Goal: Task Accomplishment & Management: Use online tool/utility

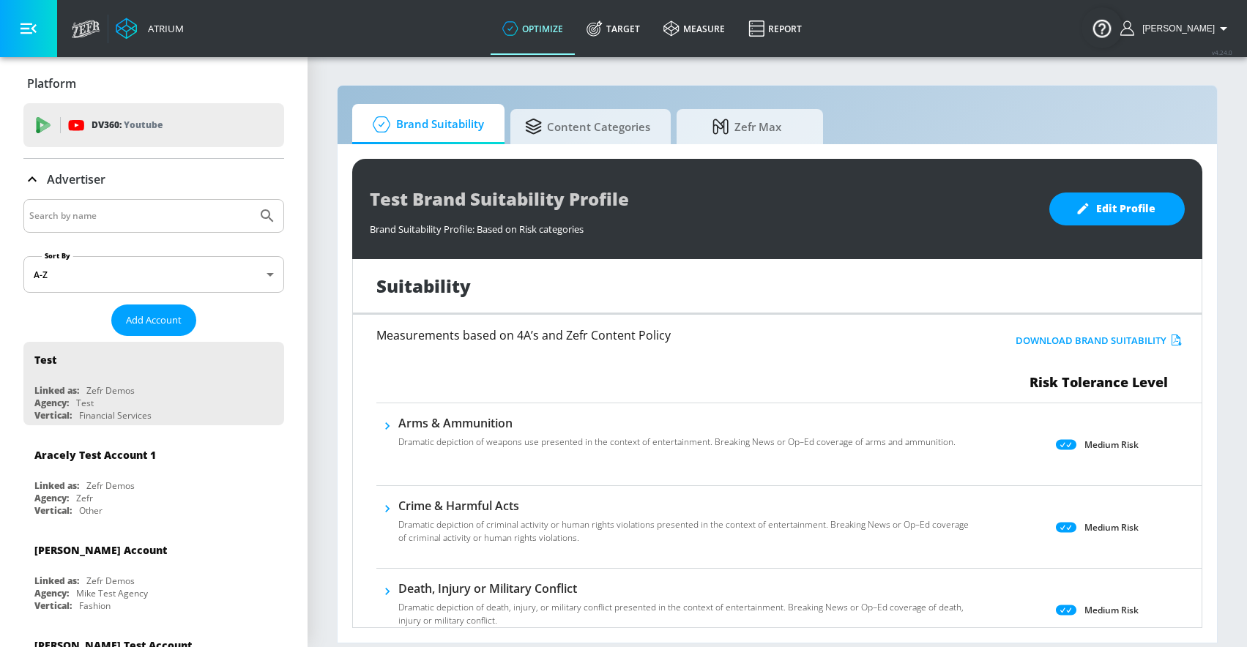
click at [182, 217] on input "Search by name" at bounding box center [140, 216] width 222 height 19
type input "telemundo"
click at [251, 200] on button "Submit Search" at bounding box center [267, 216] width 32 height 32
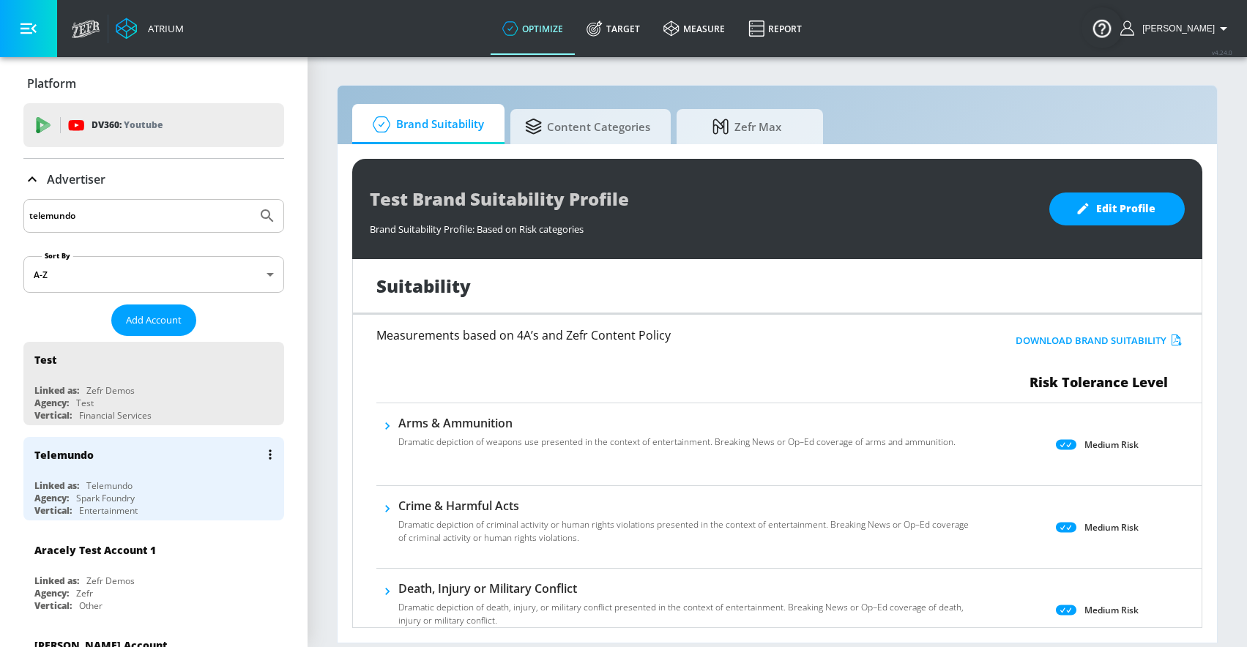
click at [76, 495] on div "Spark Foundry" at bounding box center [105, 498] width 59 height 12
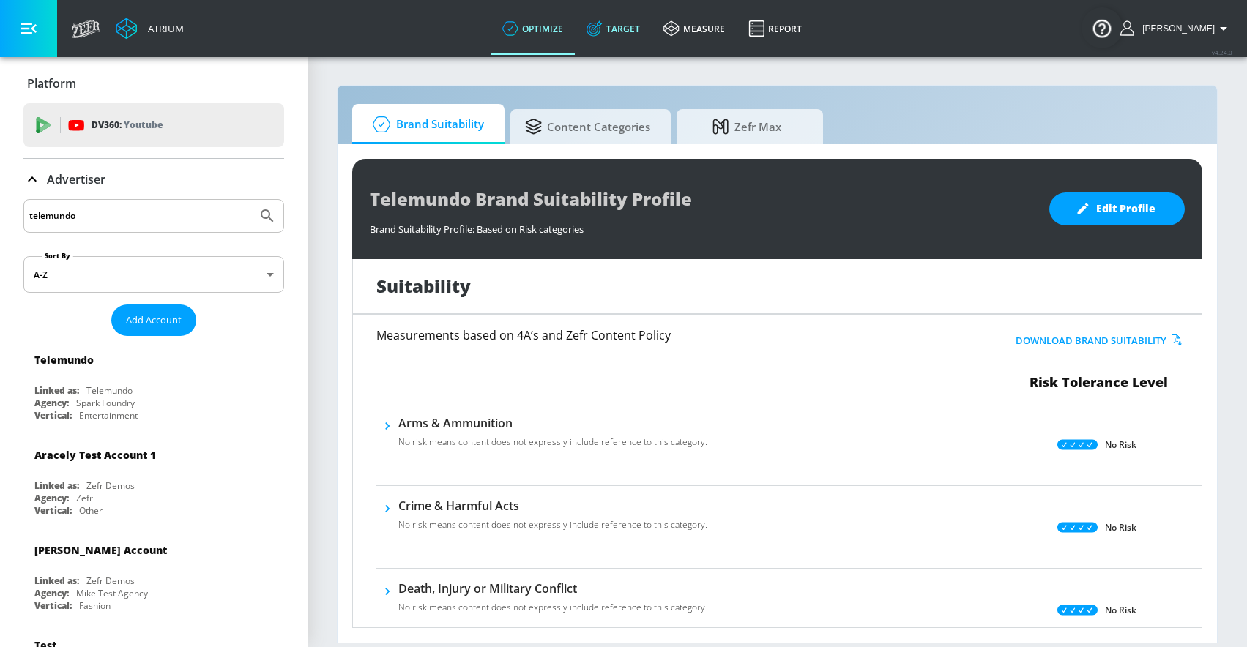
click at [634, 32] on link "Target" at bounding box center [613, 28] width 77 height 53
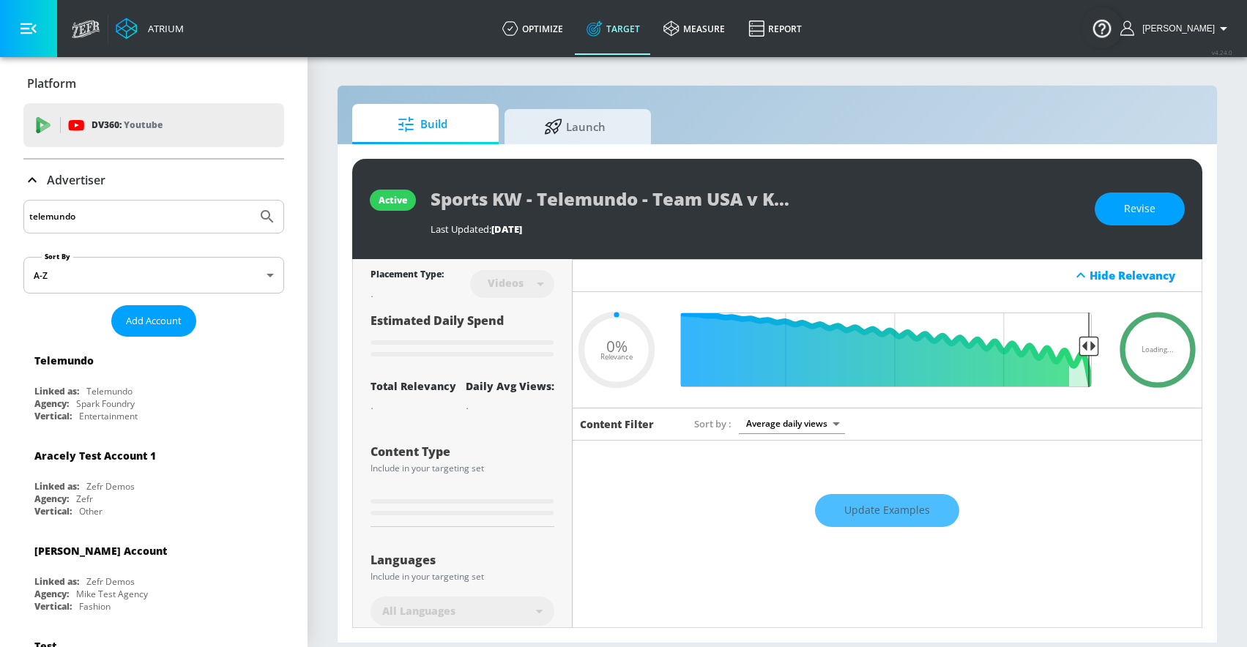
type input "0.05"
click at [571, 122] on span "Launch" at bounding box center [574, 124] width 111 height 35
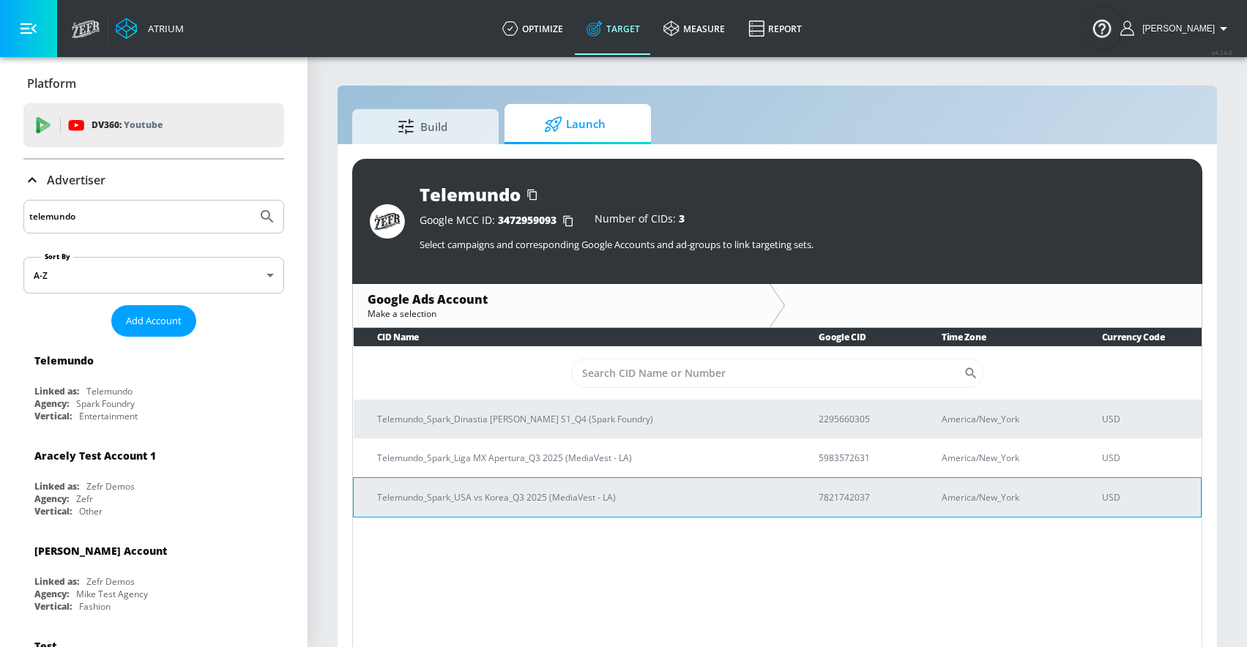
click at [478, 494] on p "Telemundo_Spark_USA vs Korea_Q3 2025 (MediaVest - LA)" at bounding box center [580, 497] width 406 height 15
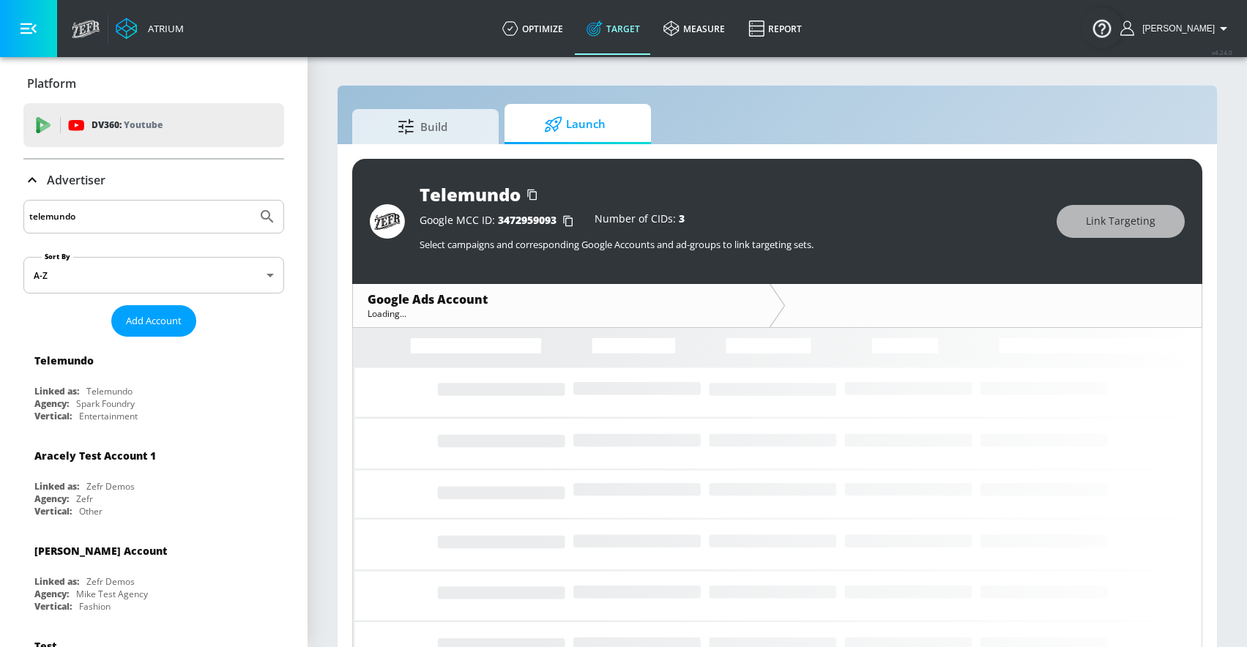
click at [478, 494] on rect at bounding box center [777, 519] width 849 height 467
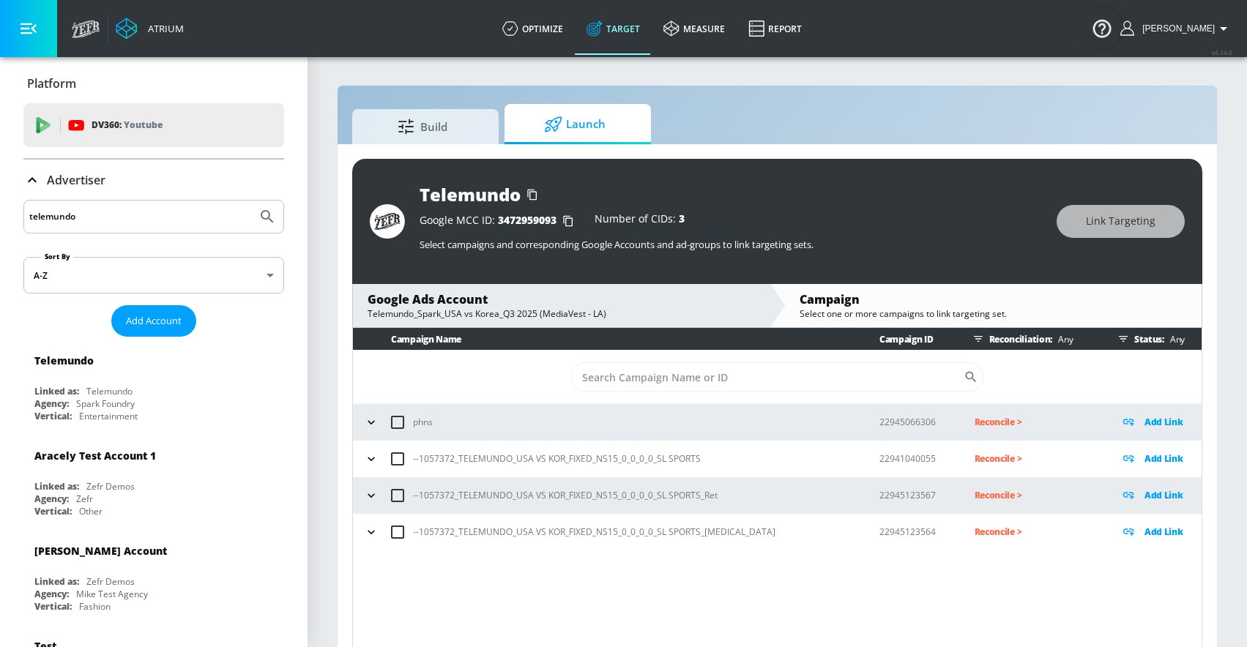
click at [374, 458] on icon "button" at bounding box center [371, 459] width 15 height 15
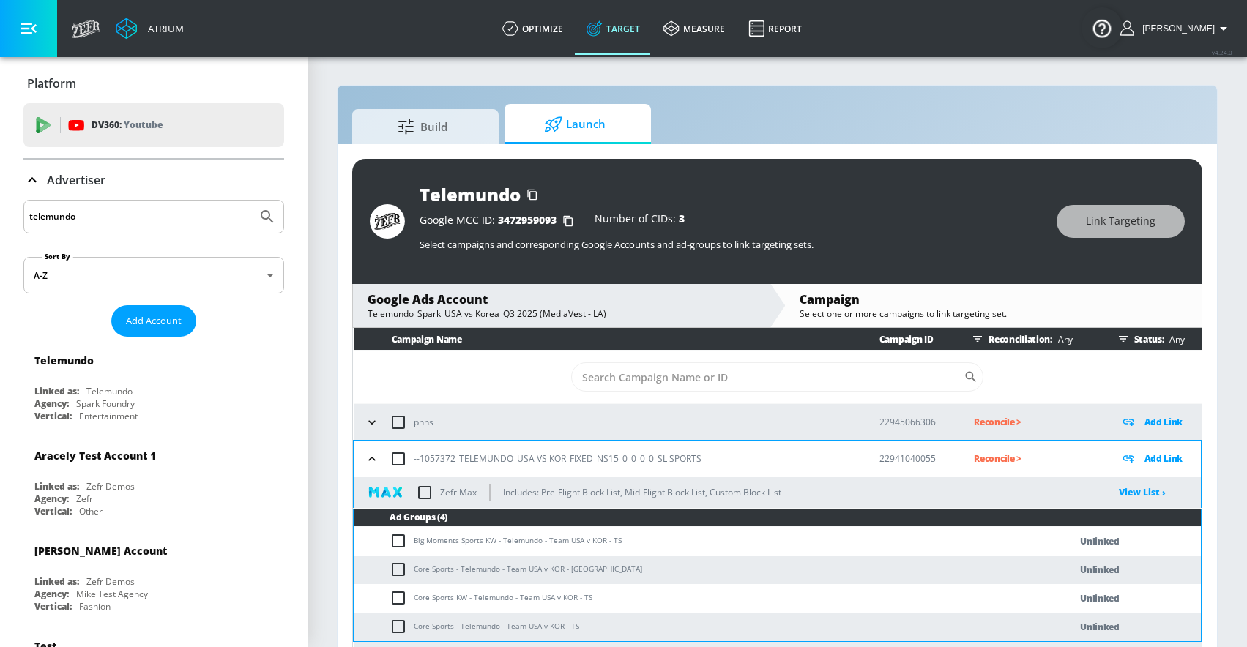
click at [385, 543] on td "Big Moments Sports KW - Telemundo - Team USA v KOR - TS" at bounding box center [697, 541] width 686 height 29
click at [400, 539] on input "checkbox" at bounding box center [402, 541] width 24 height 18
checkbox input "true"
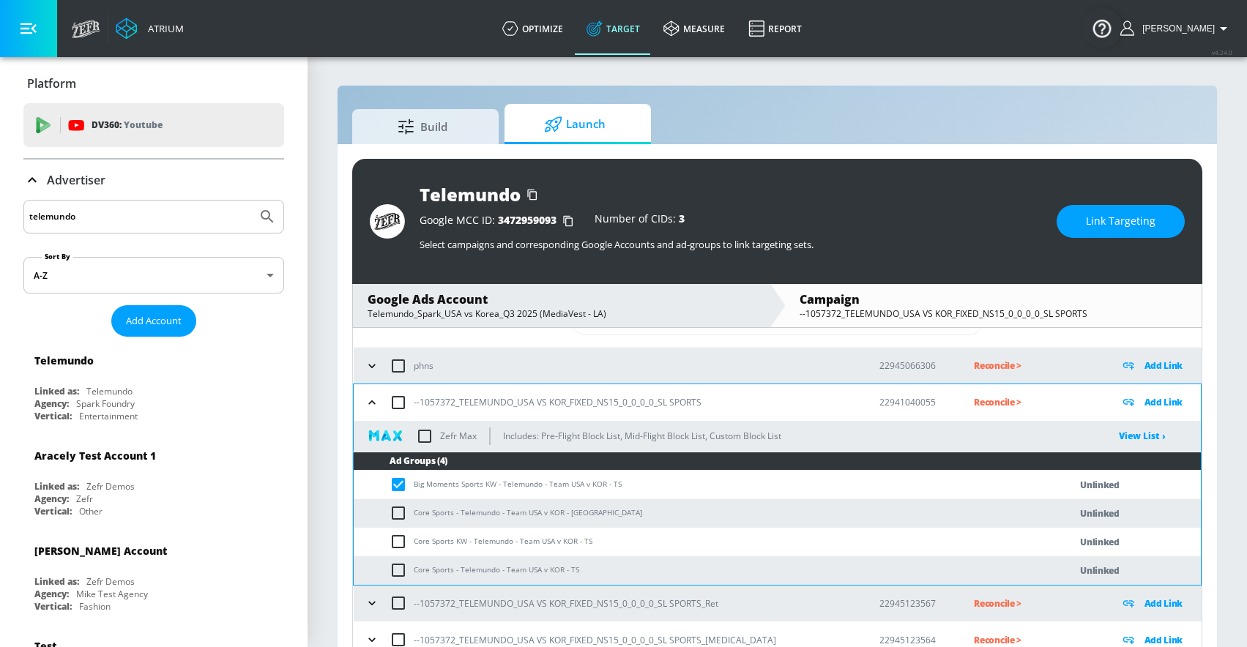
scroll to position [62, 0]
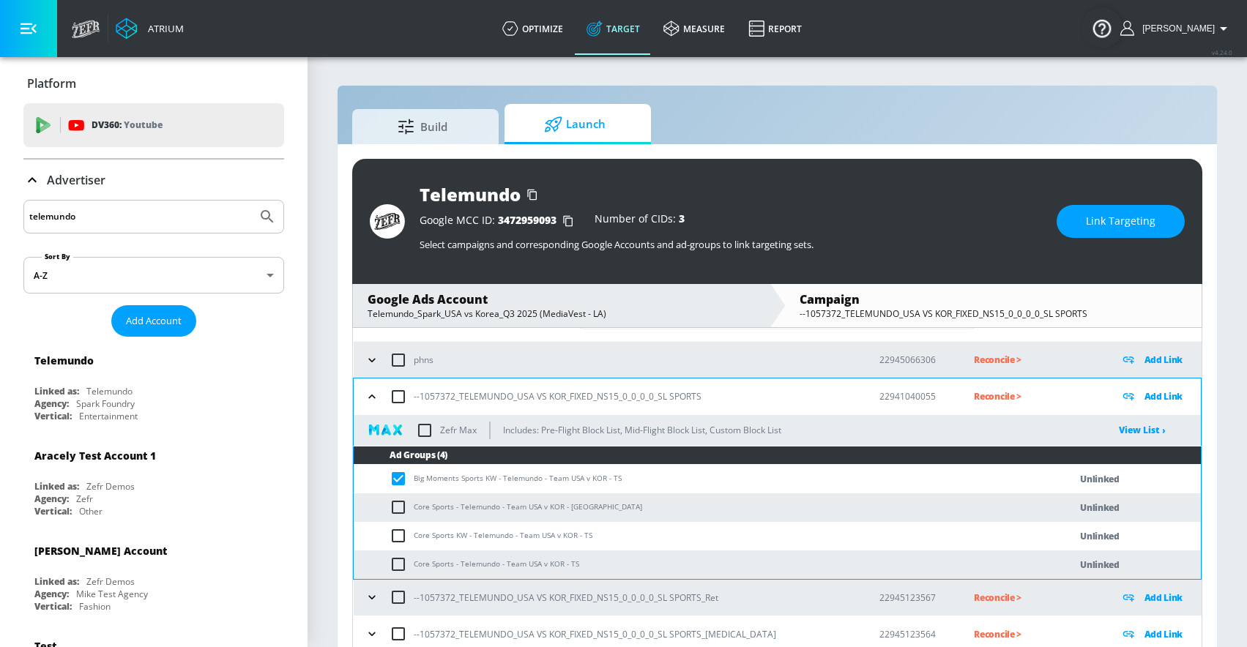
click at [464, 472] on td "Big Moments Sports KW - Telemundo - Team USA v KOR - TS" at bounding box center [697, 479] width 686 height 29
click at [461, 479] on td "Big Moments Sports KW - Telemundo - Team USA v KOR - TS" at bounding box center [697, 479] width 686 height 29
copy td "Big Moments Sports KW - Telemundo - Team USA v KOR - TS"
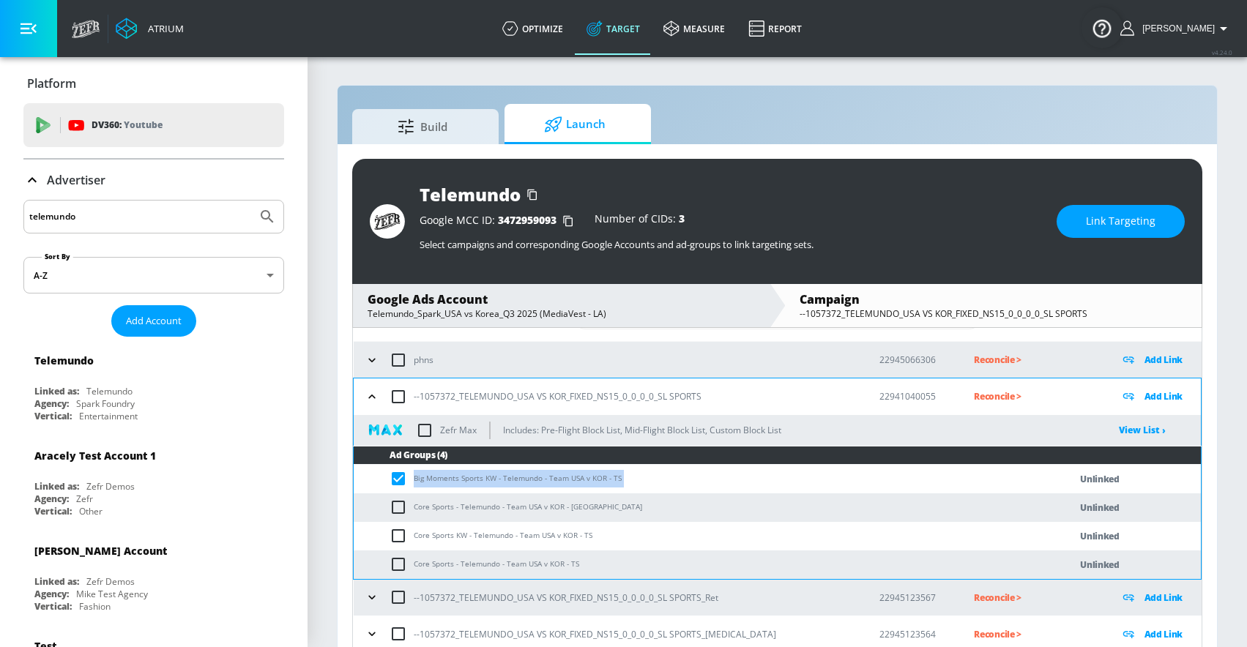
click at [1096, 223] on span "Link Targeting" at bounding box center [1121, 221] width 70 height 18
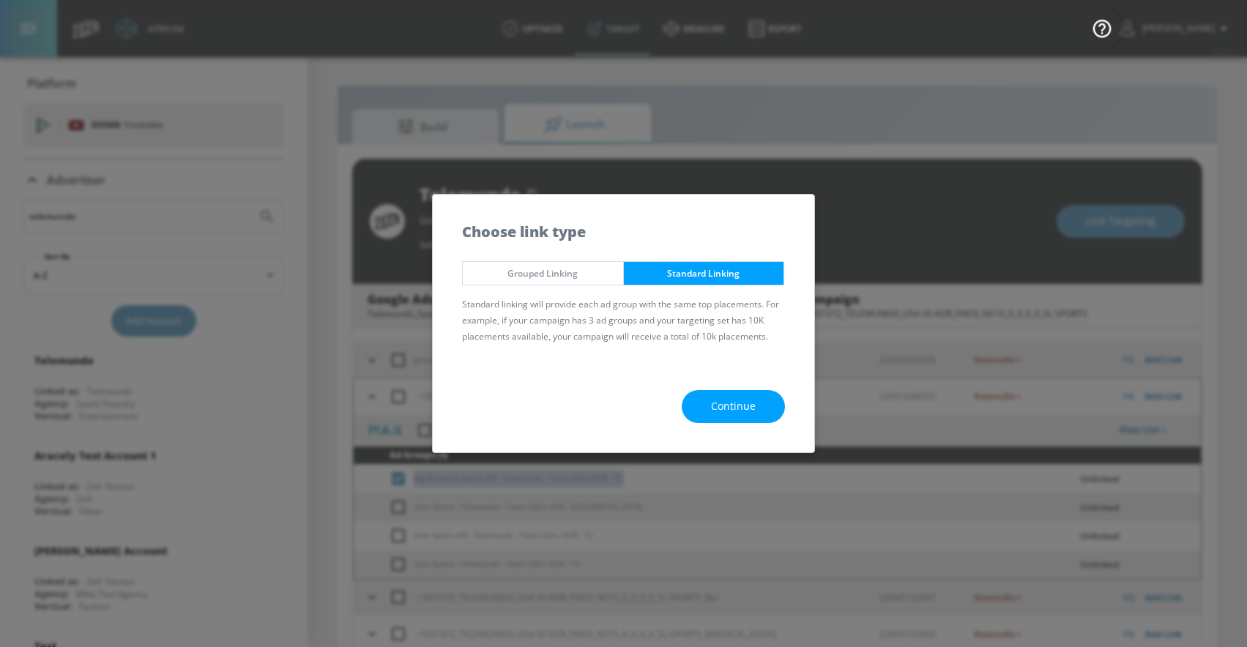
click at [709, 392] on button "Continue" at bounding box center [733, 406] width 103 height 33
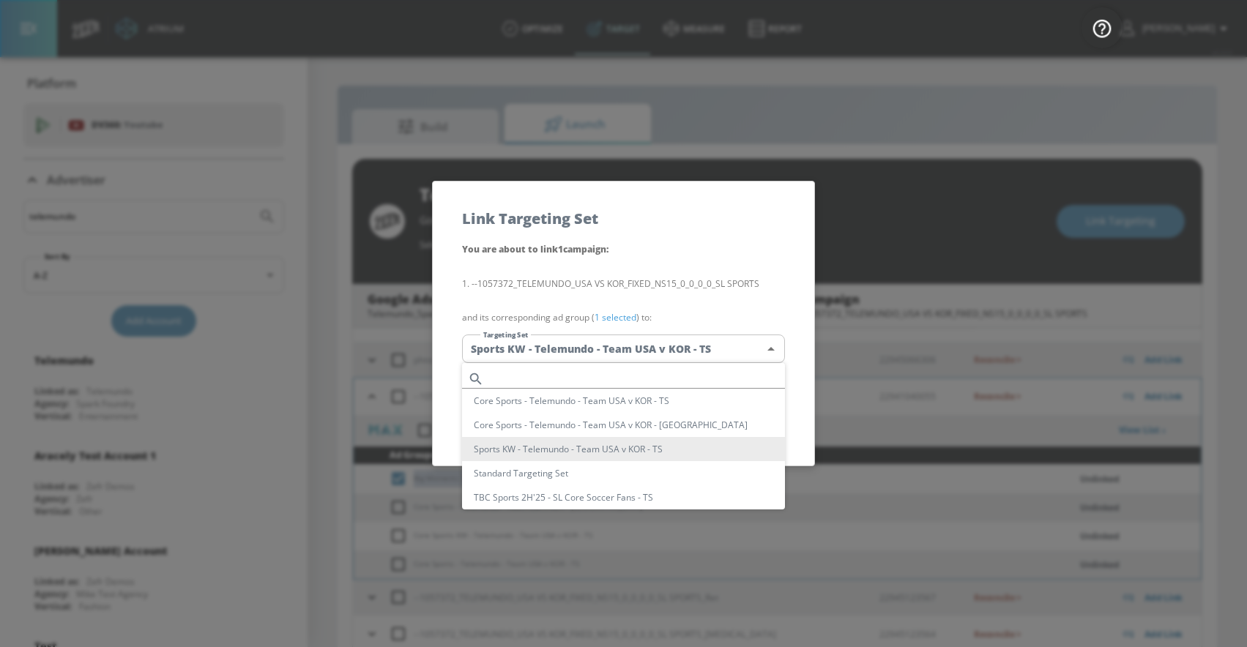
click at [689, 353] on body "Atrium optimize Target measure Report optimize Target measure Report v 4.24.0 G…" at bounding box center [623, 334] width 1247 height 669
click at [637, 383] on input "text" at bounding box center [637, 379] width 295 height 20
paste input "Big Moments Sports KW - Telemundo - Team USA v KOR - TS"
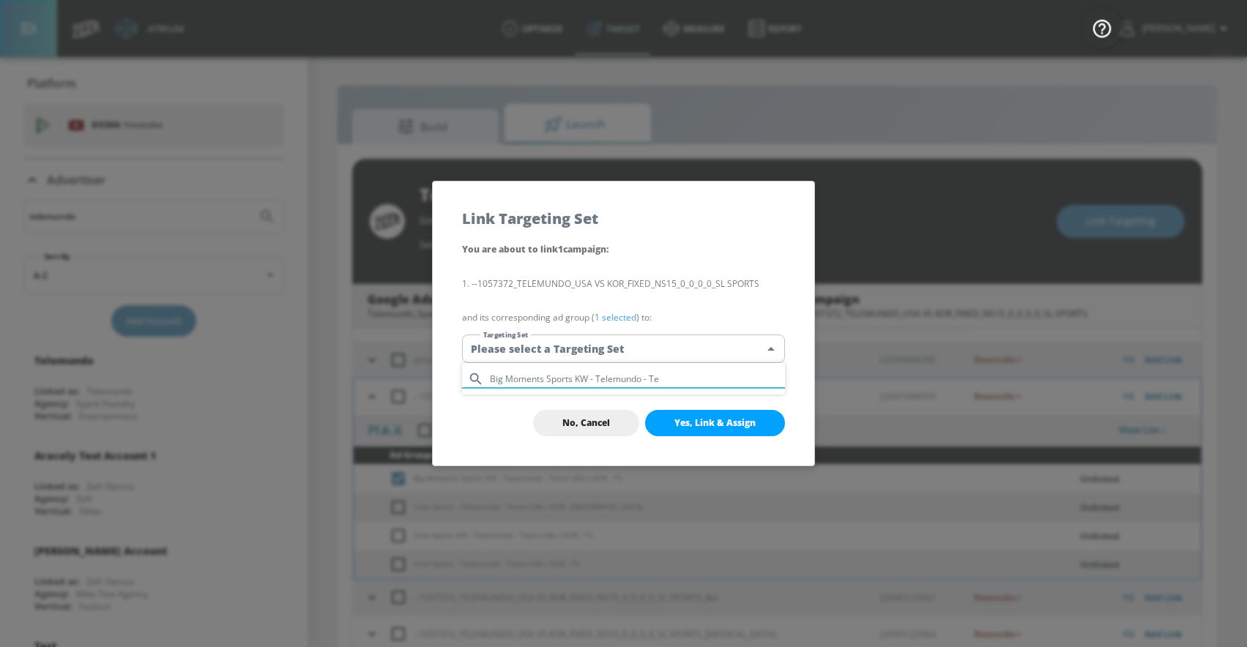
type input "Big Moments Sports KW - Telemundo - Te"
click at [713, 349] on div at bounding box center [623, 323] width 1247 height 647
click at [704, 352] on body "Atrium optimize Target measure Report optimize Target measure Report v 4.24.0 G…" at bounding box center [623, 334] width 1247 height 669
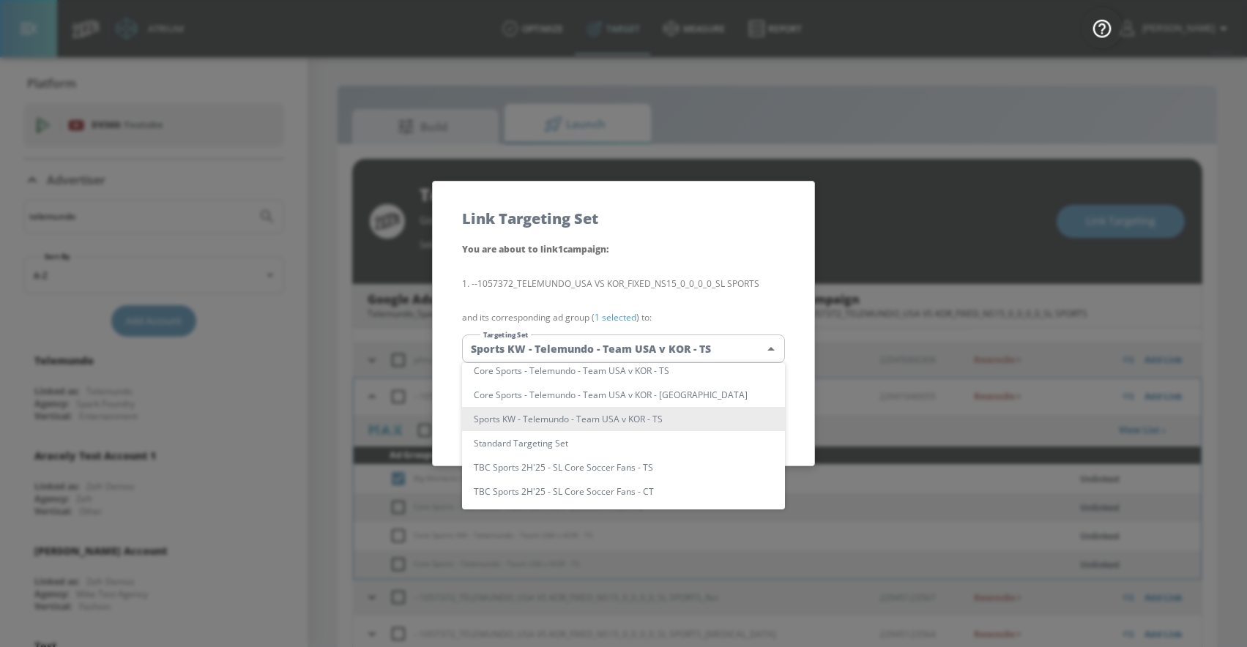
scroll to position [0, 0]
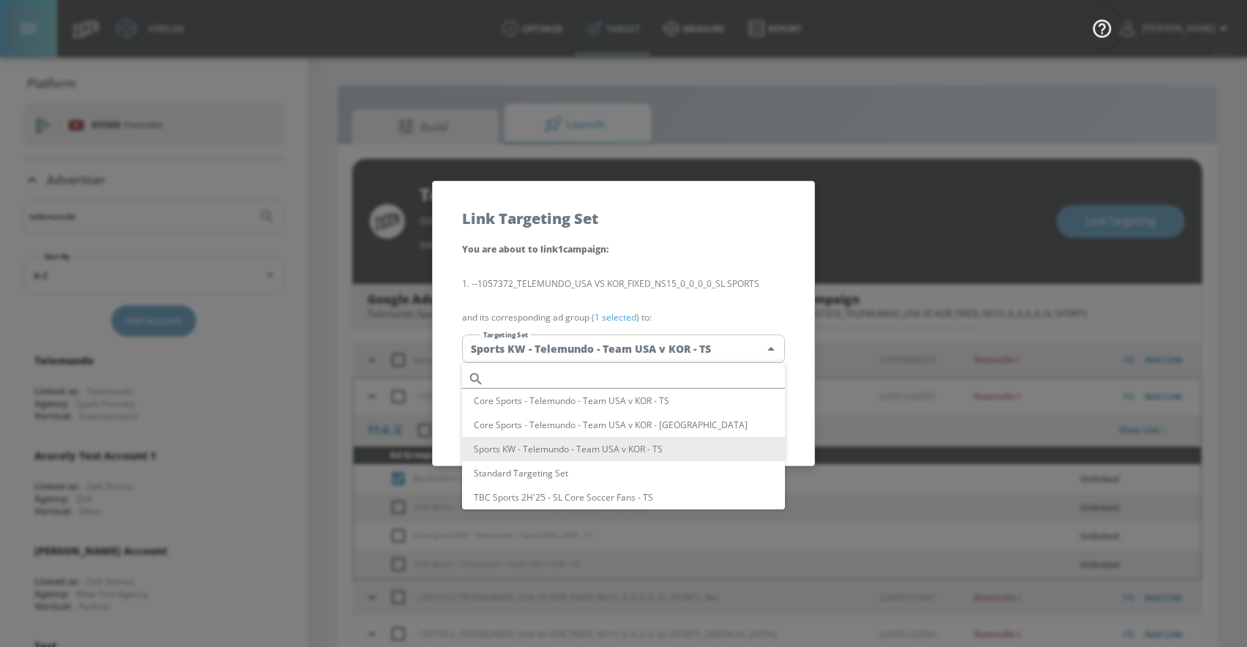
click at [738, 435] on li "Core Sports - Telemundo - Team USA v KOR - [GEOGRAPHIC_DATA]" at bounding box center [623, 425] width 323 height 24
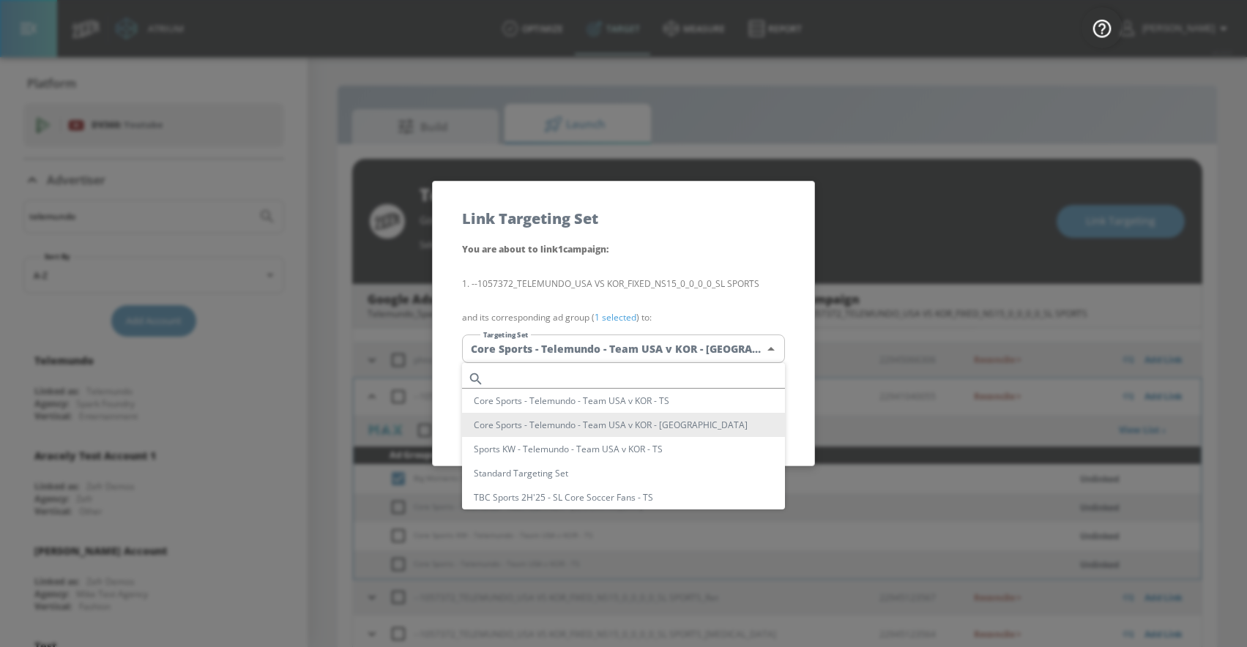
click at [711, 338] on body "Atrium optimize Target measure Report optimize Target measure Report v 4.24.0 G…" at bounding box center [623, 334] width 1247 height 669
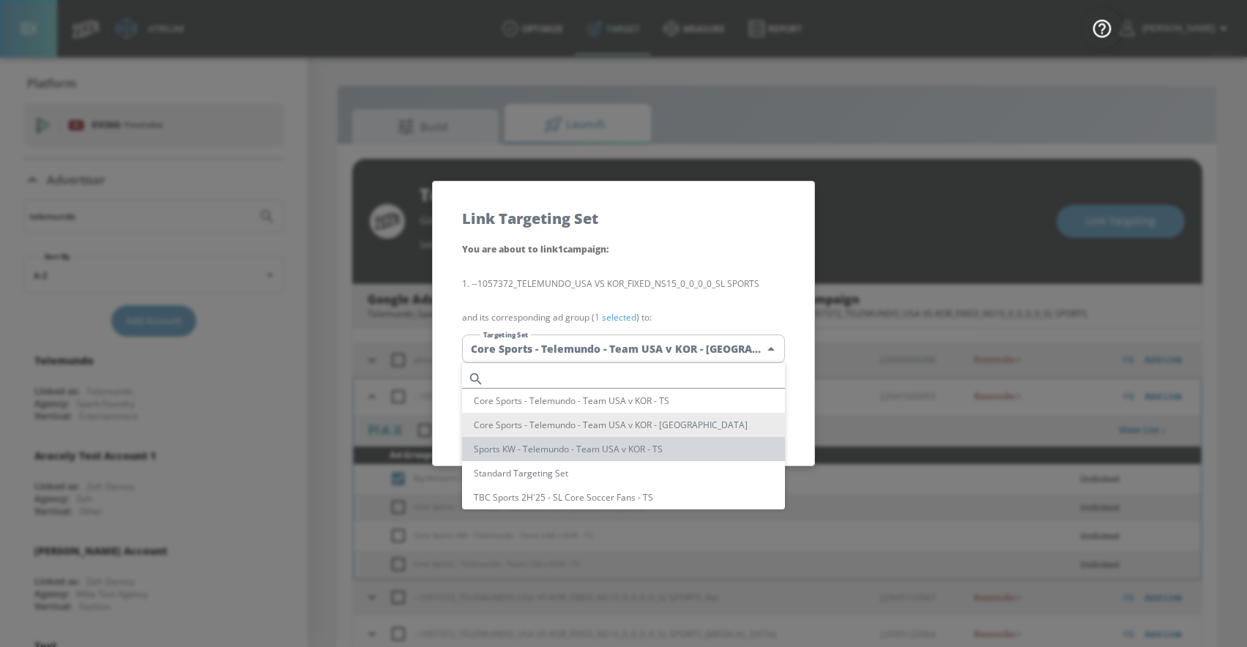
click at [651, 452] on li "Sports KW - Telemundo - Team USA v KOR - TS" at bounding box center [623, 449] width 323 height 24
type input "a3fbcec2-0256-4a0d-a4aa-7834d138b81d"
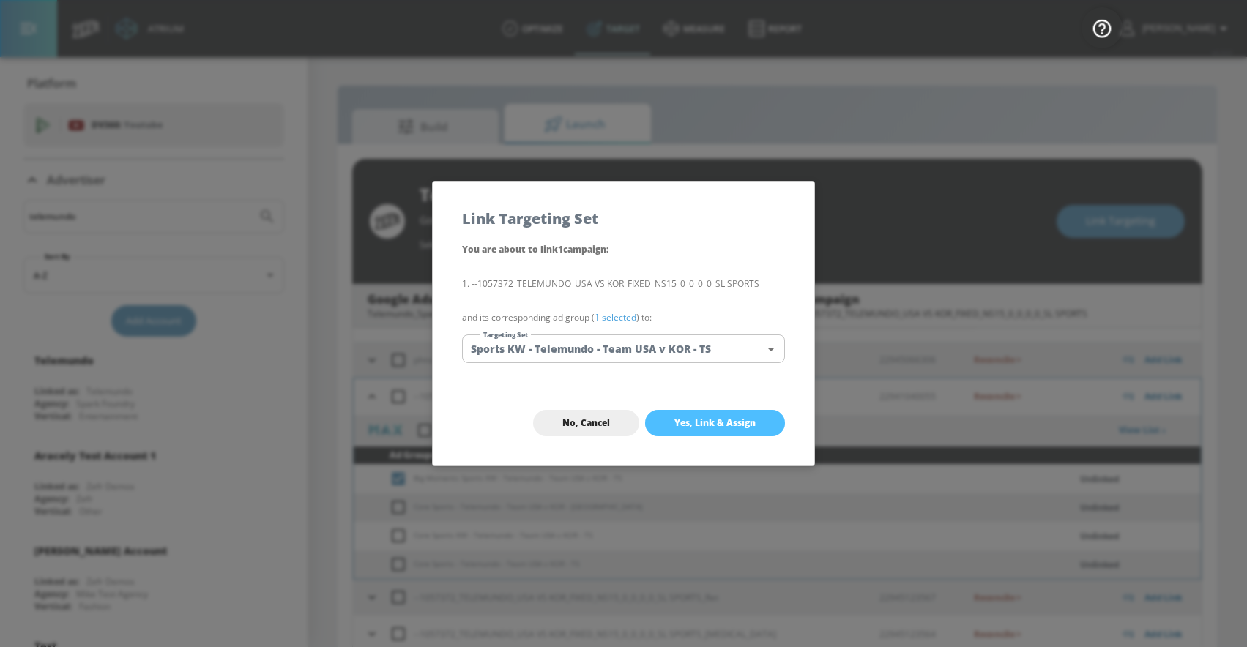
click at [680, 422] on span "Yes, Link & Assign" at bounding box center [715, 423] width 81 height 12
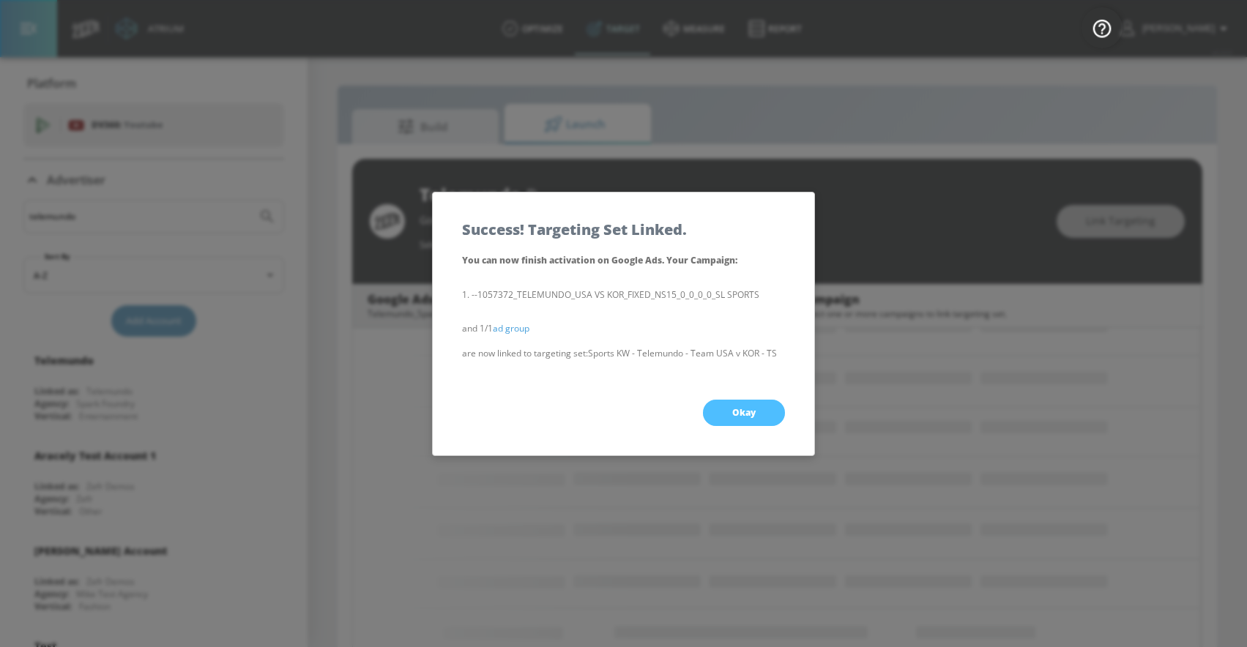
click at [716, 416] on button "Okay" at bounding box center [744, 413] width 82 height 26
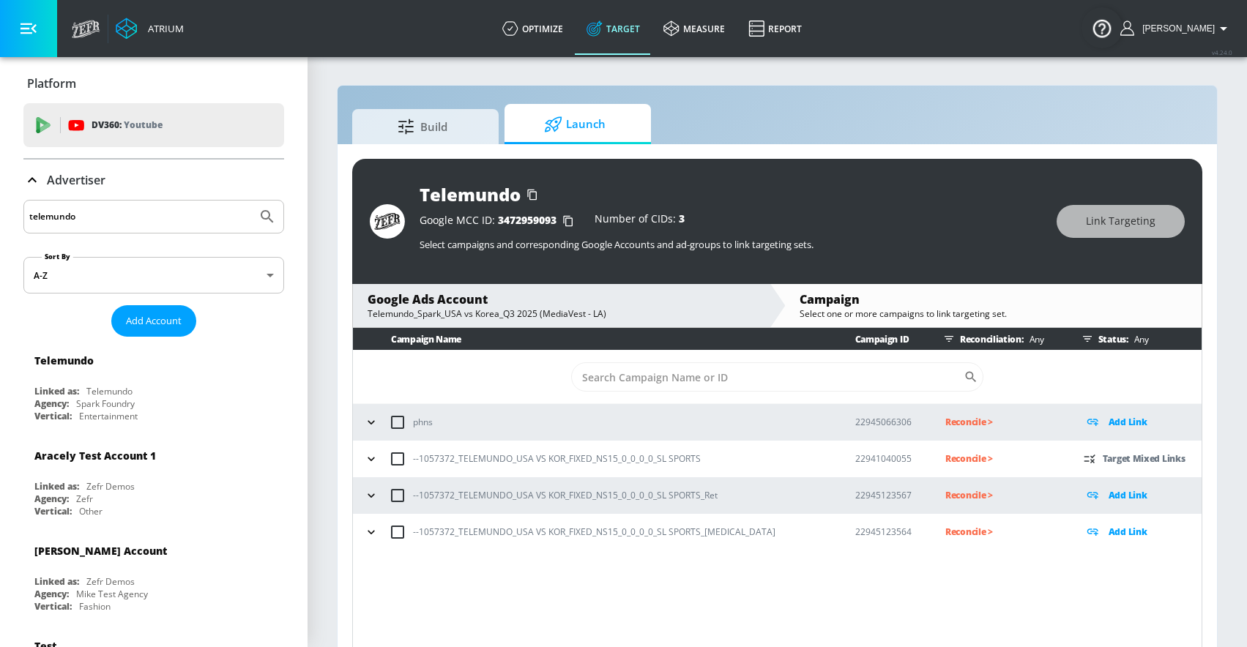
click at [351, 468] on div "Telemundo Google MCC ID: 3472959093 Number of CIDs: 3 Select campaigns and corr…" at bounding box center [778, 406] width 880 height 524
click at [365, 461] on icon "button" at bounding box center [371, 459] width 15 height 15
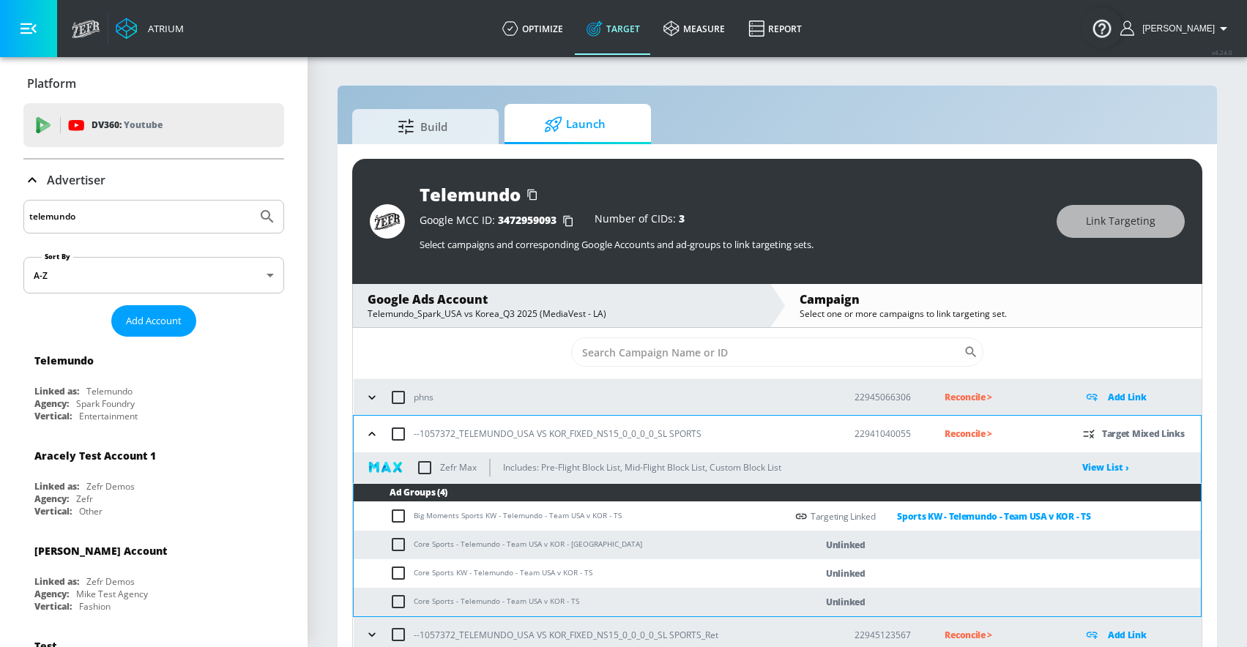
scroll to position [29, 0]
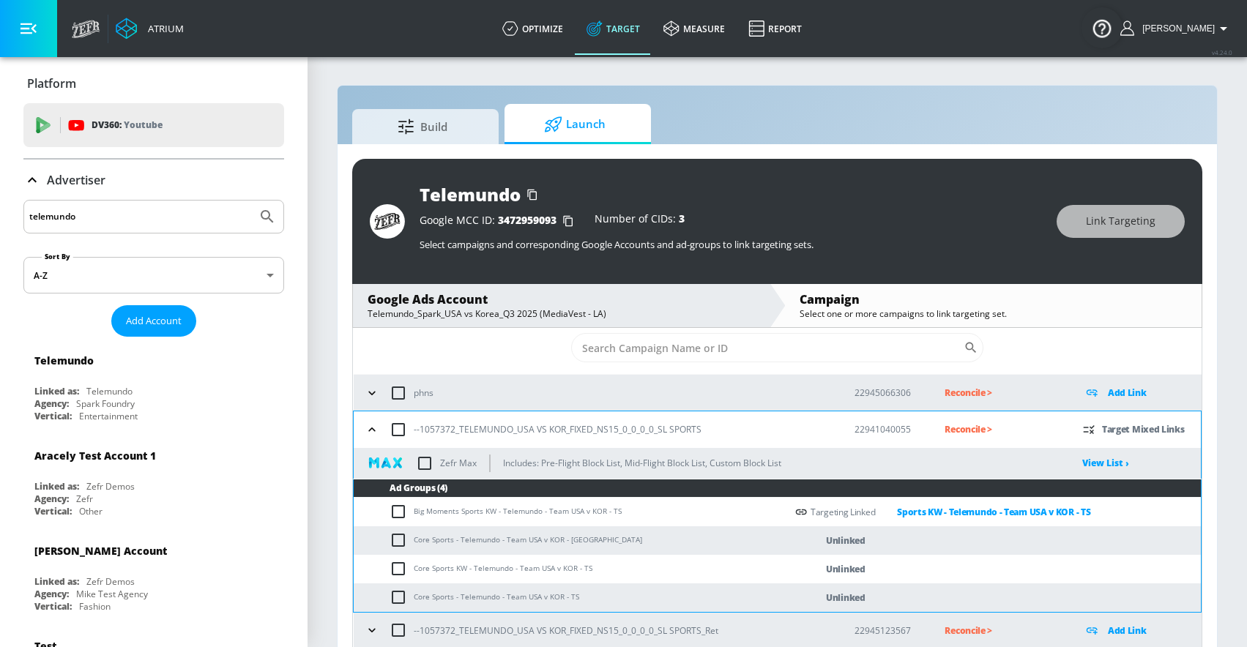
click at [398, 544] on input "checkbox" at bounding box center [402, 541] width 24 height 18
checkbox input "true"
click at [1088, 220] on span "Link Targeting" at bounding box center [1121, 221] width 70 height 18
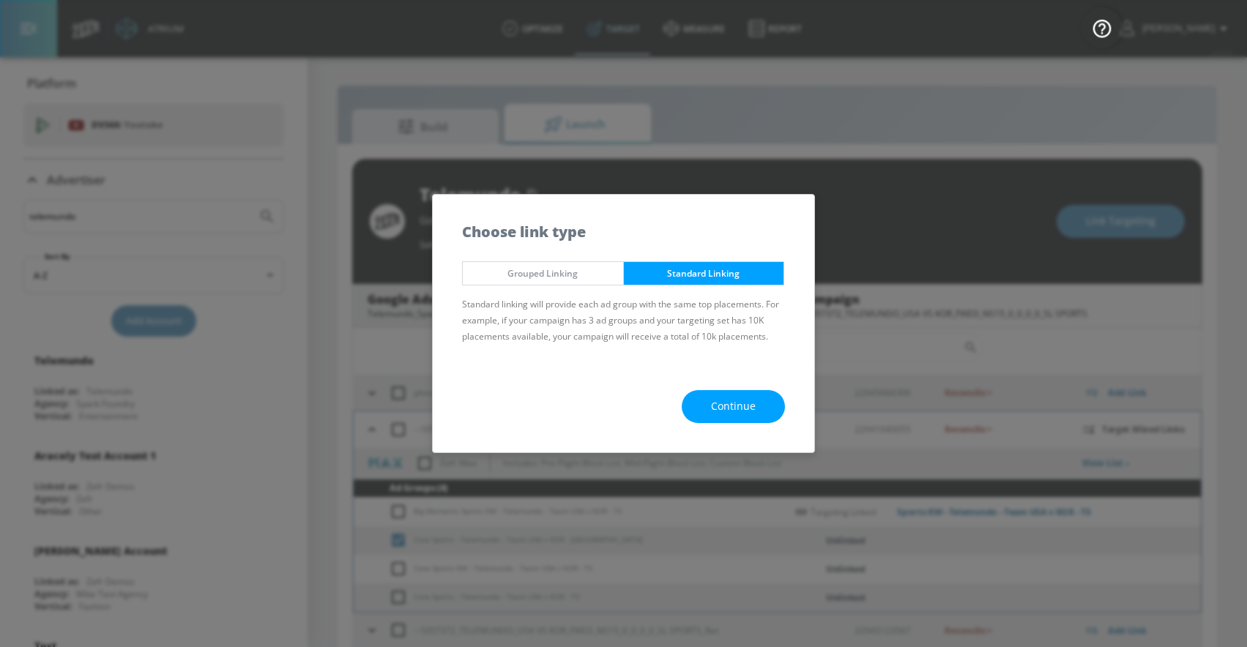
click at [721, 387] on div "Continue" at bounding box center [624, 407] width 382 height 92
click at [715, 405] on span "Continue" at bounding box center [733, 407] width 45 height 18
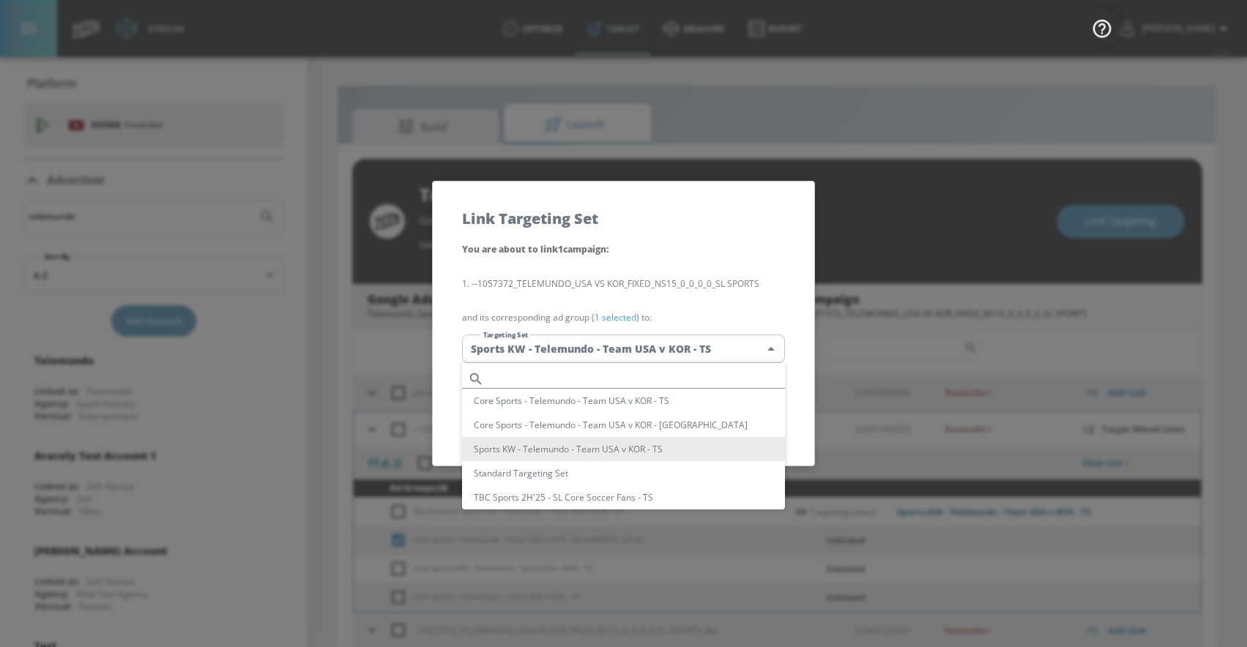
click at [642, 354] on body "Atrium optimize Target measure Report optimize Target measure Report v 4.24.0 G…" at bounding box center [623, 334] width 1247 height 669
click at [593, 423] on li "Core Sports - Telemundo - Team USA v KOR - [GEOGRAPHIC_DATA]" at bounding box center [623, 425] width 323 height 24
type input "c122b956-323a-49b3-8c7c-d152c44a5413"
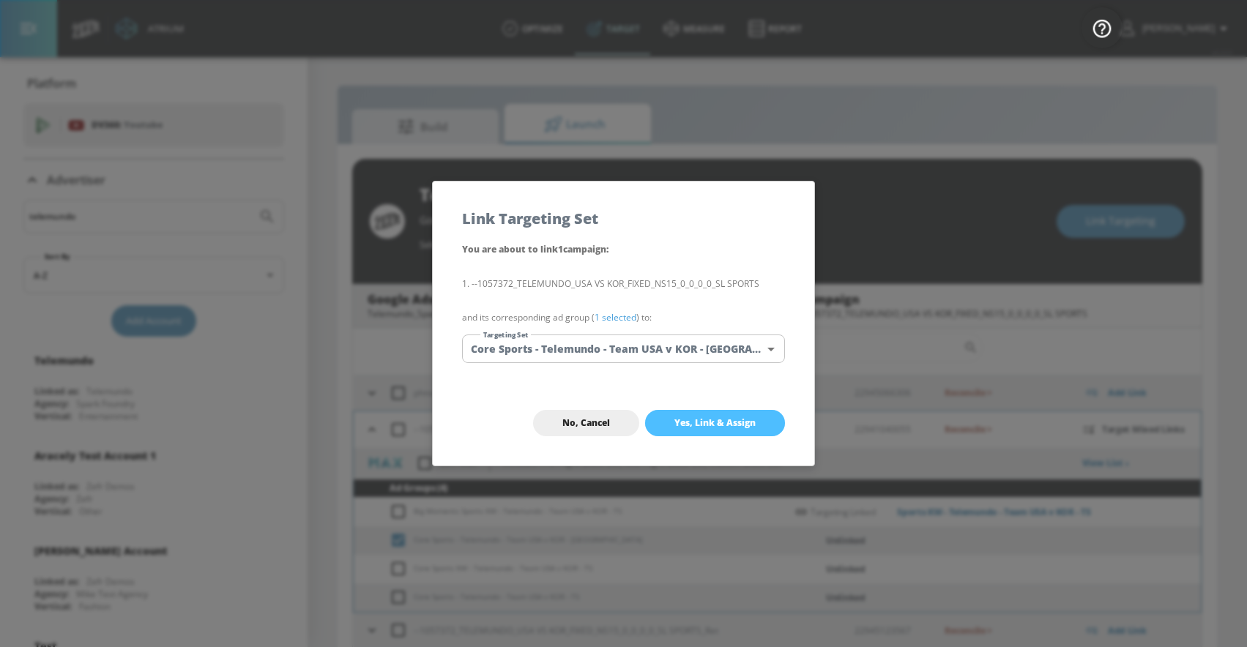
click at [705, 428] on span "Yes, Link & Assign" at bounding box center [715, 423] width 81 height 12
checkbox input "false"
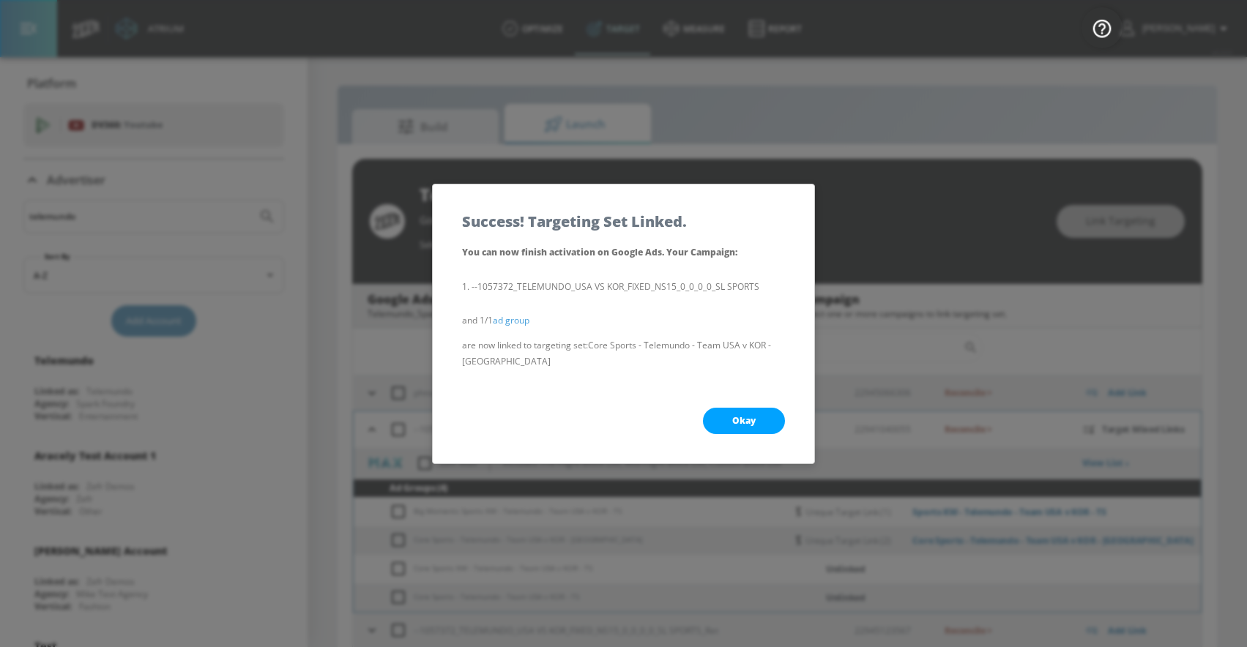
click at [742, 426] on span "Okay" at bounding box center [743, 421] width 23 height 12
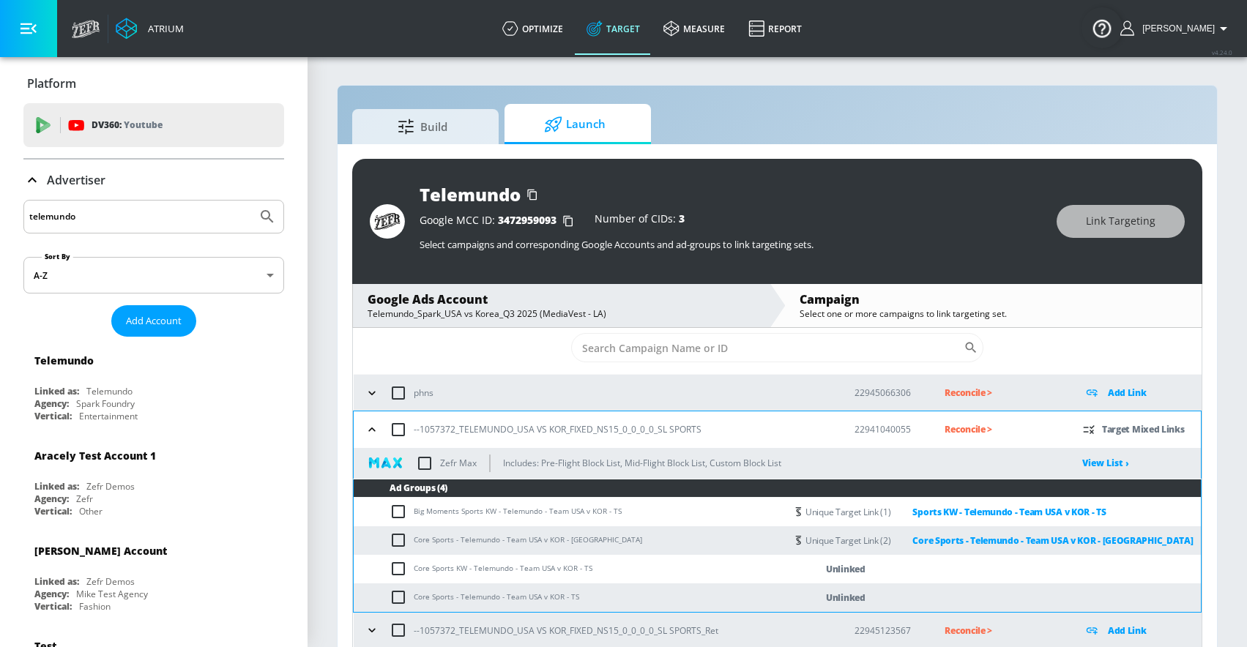
click at [396, 571] on input "checkbox" at bounding box center [402, 569] width 24 height 18
checkbox input "true"
click at [1118, 218] on span "Link Targeting" at bounding box center [1121, 221] width 70 height 18
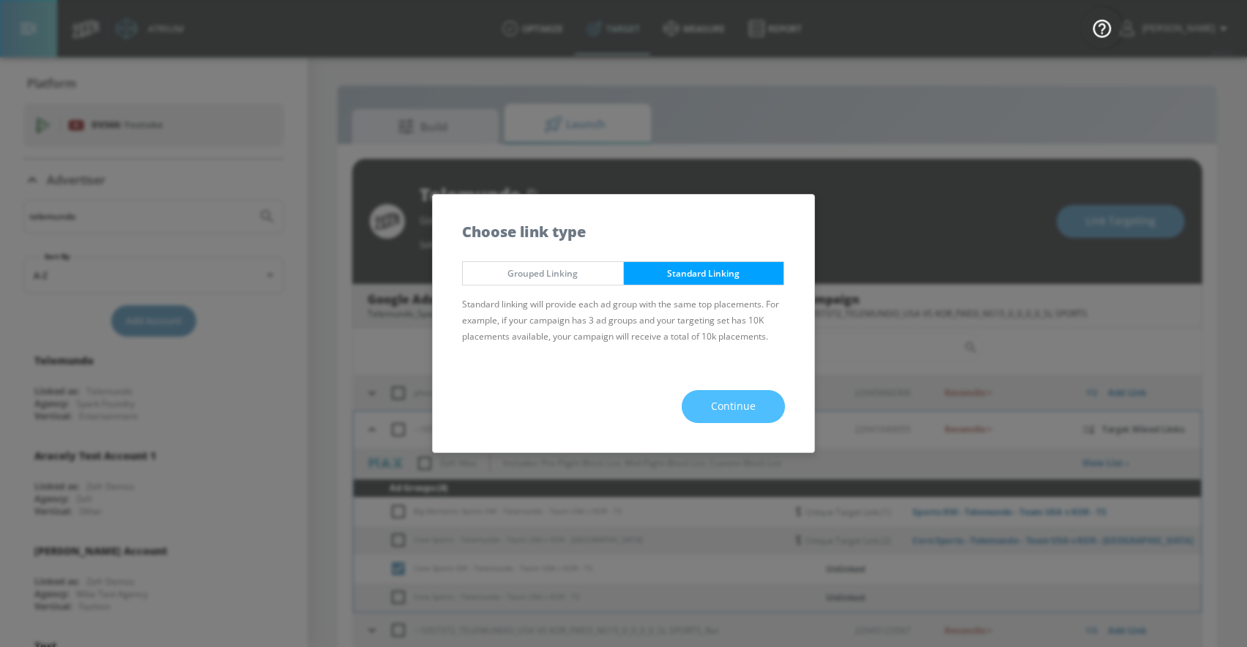
click at [725, 409] on span "Continue" at bounding box center [733, 407] width 45 height 18
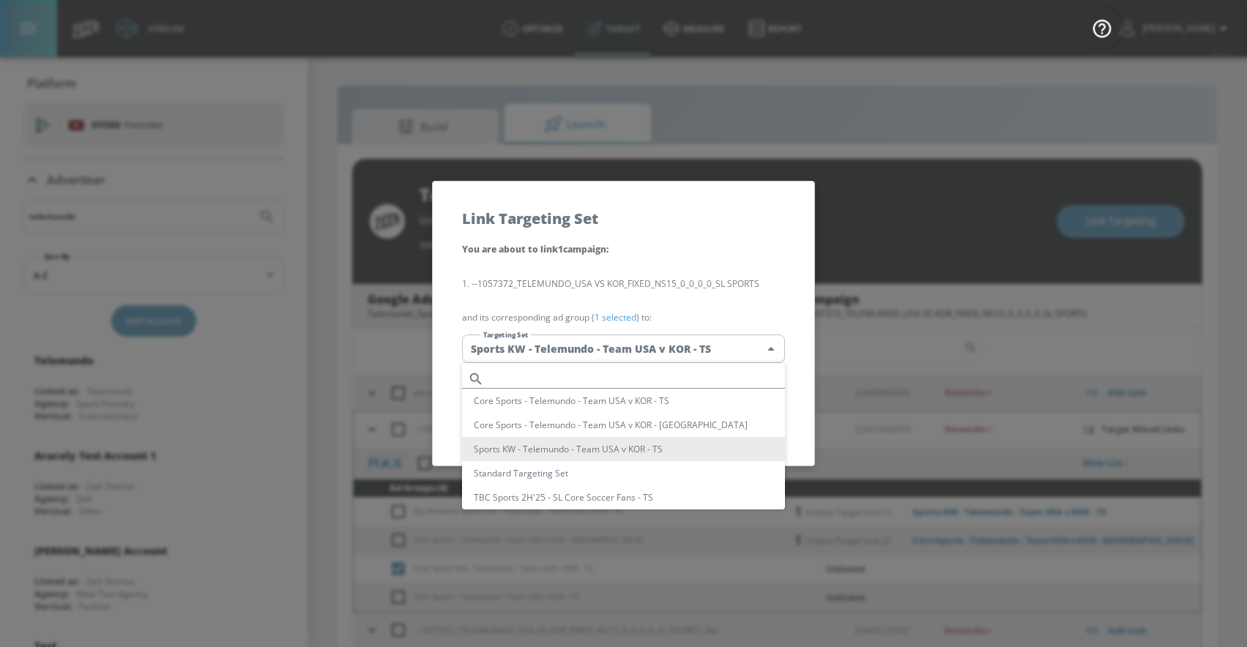
click at [660, 355] on body "Atrium optimize Target measure Report optimize Target measure Report v 4.24.0 G…" at bounding box center [623, 334] width 1247 height 669
click at [621, 399] on li "Core Sports - Telemundo - Team USA v KOR - TS" at bounding box center [623, 401] width 323 height 24
type input "fbf00dc3-8fb6-4fd2-a0c9-1d3f71e8fb75"
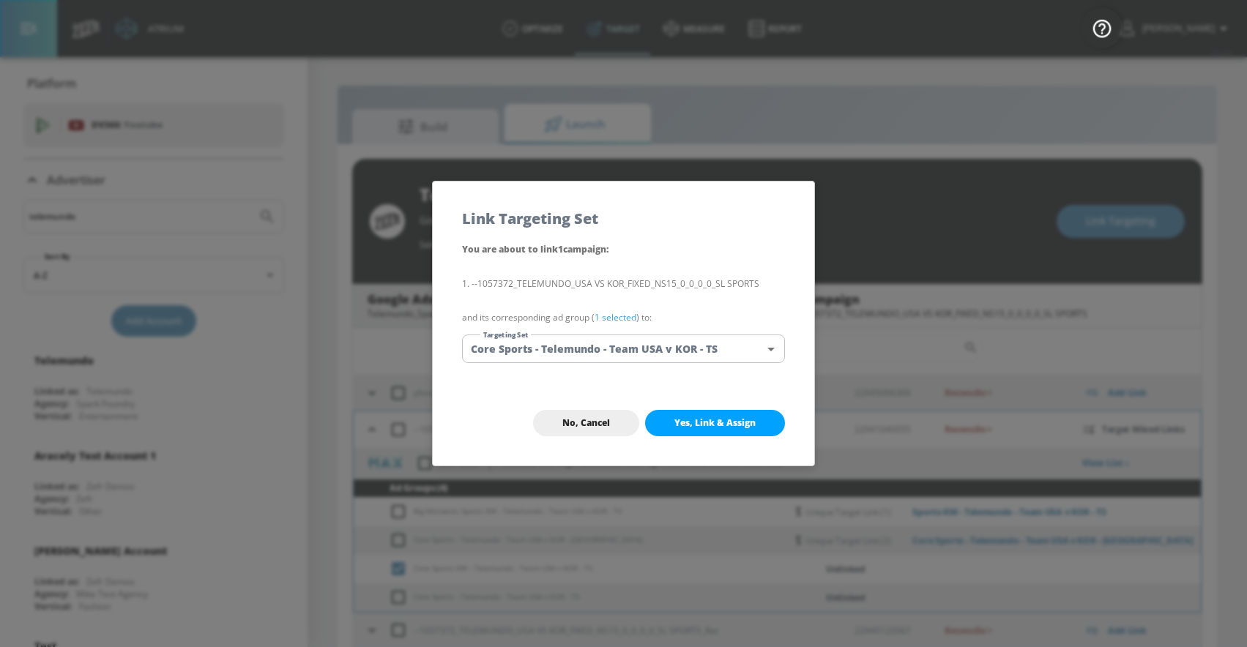
click at [696, 408] on div "No, Cancel Yes, Link & Assign" at bounding box center [624, 423] width 382 height 85
click at [694, 421] on span "Yes, Link & Assign" at bounding box center [715, 423] width 81 height 12
checkbox input "false"
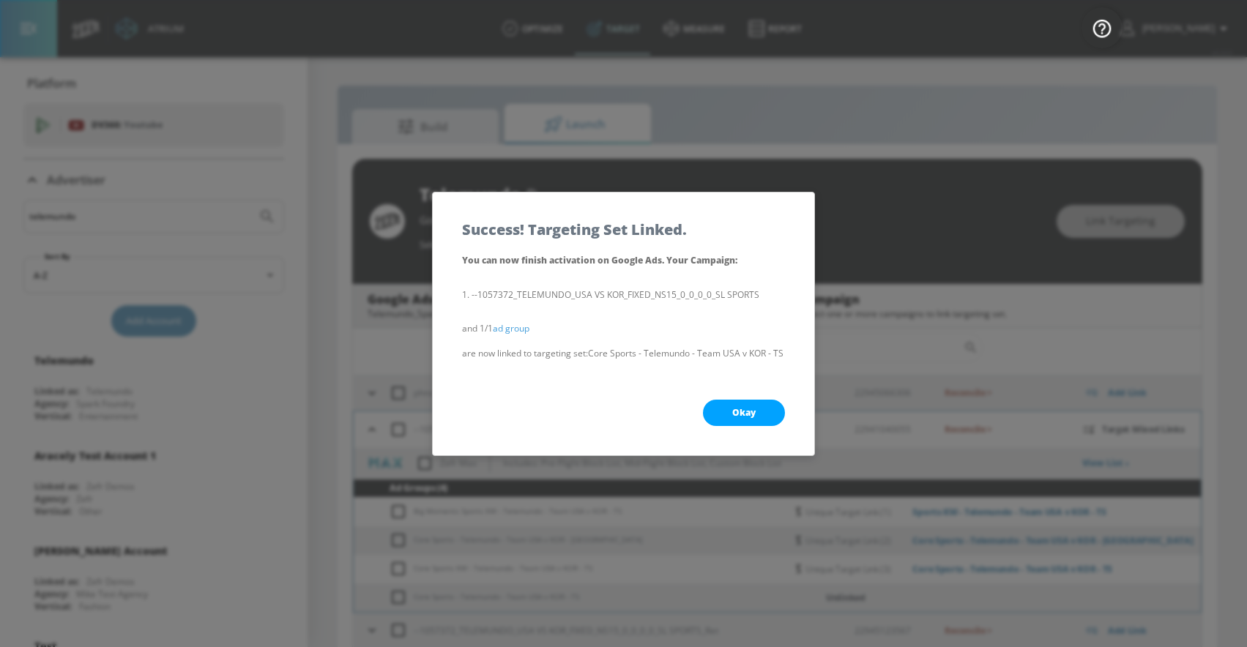
click at [742, 411] on button "Okay" at bounding box center [744, 413] width 82 height 26
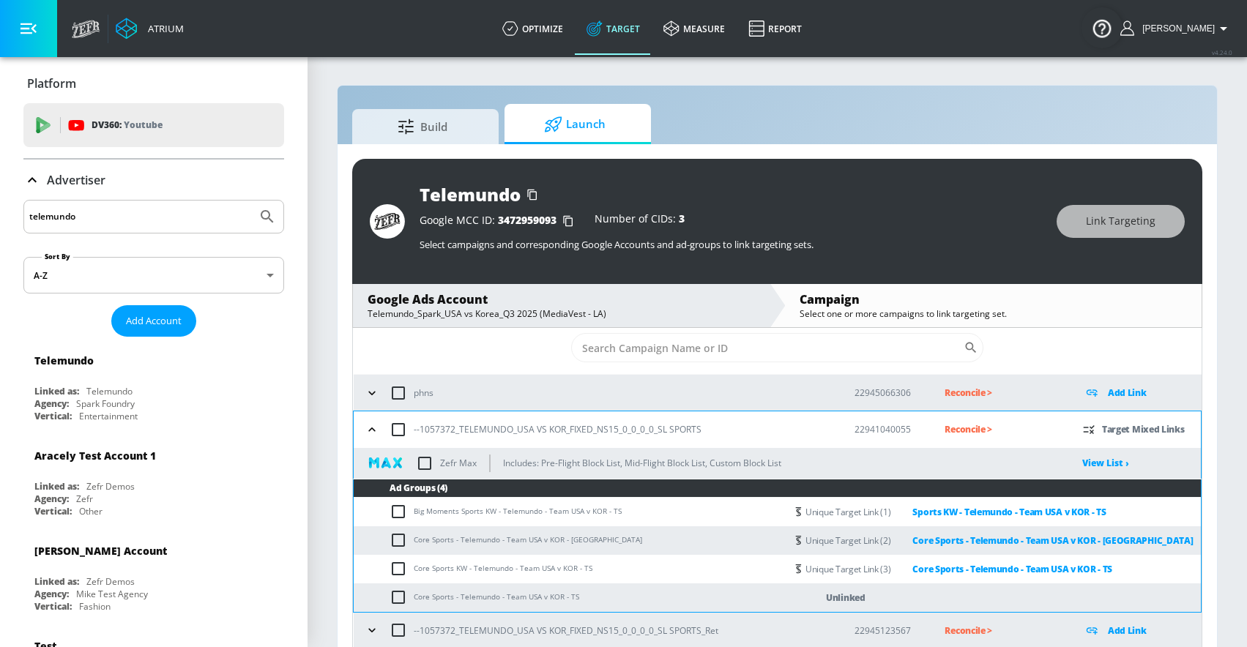
click at [394, 596] on input "checkbox" at bounding box center [402, 598] width 24 height 18
checkbox input "true"
click at [1085, 229] on button "Link Targeting" at bounding box center [1121, 221] width 128 height 33
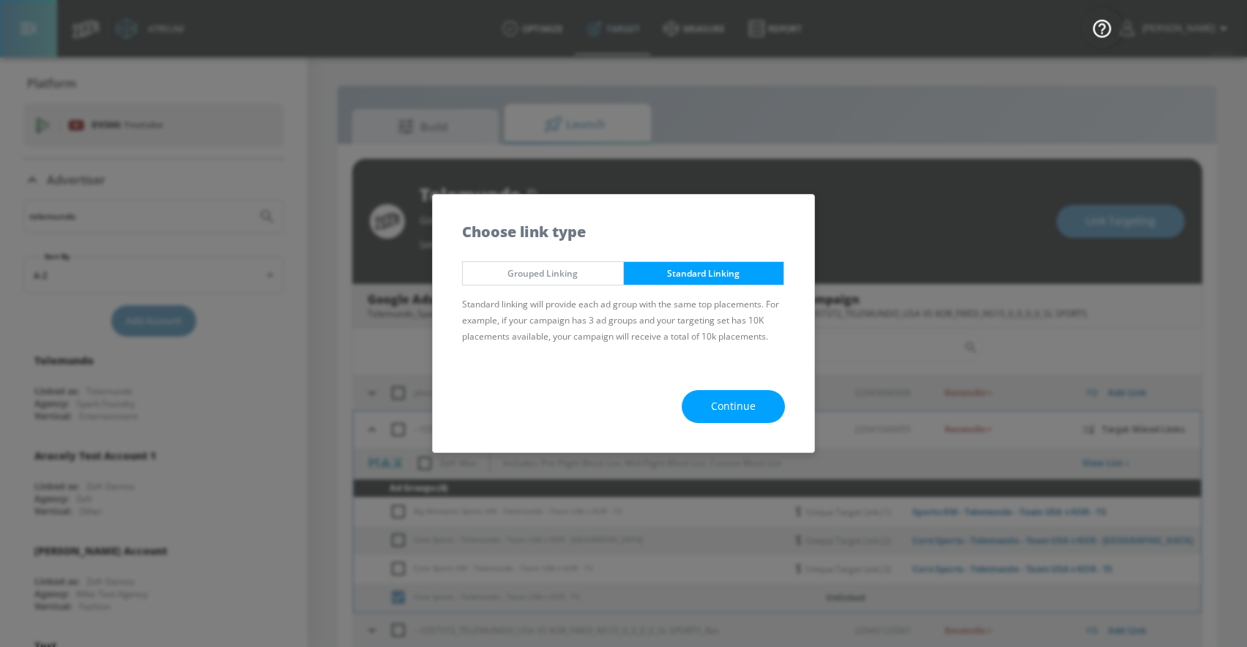
click at [732, 412] on span "Continue" at bounding box center [733, 407] width 45 height 18
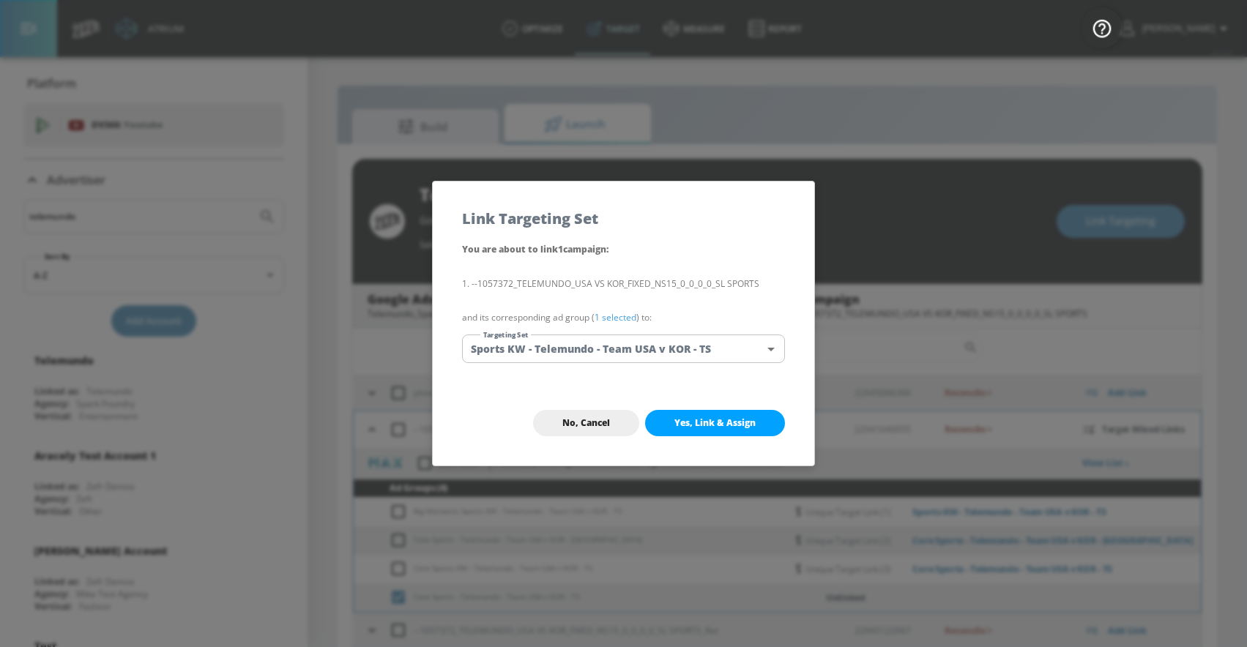
click at [597, 350] on body "Atrium optimize Target measure Report optimize Target measure Report v 4.24.0 G…" at bounding box center [623, 334] width 1247 height 669
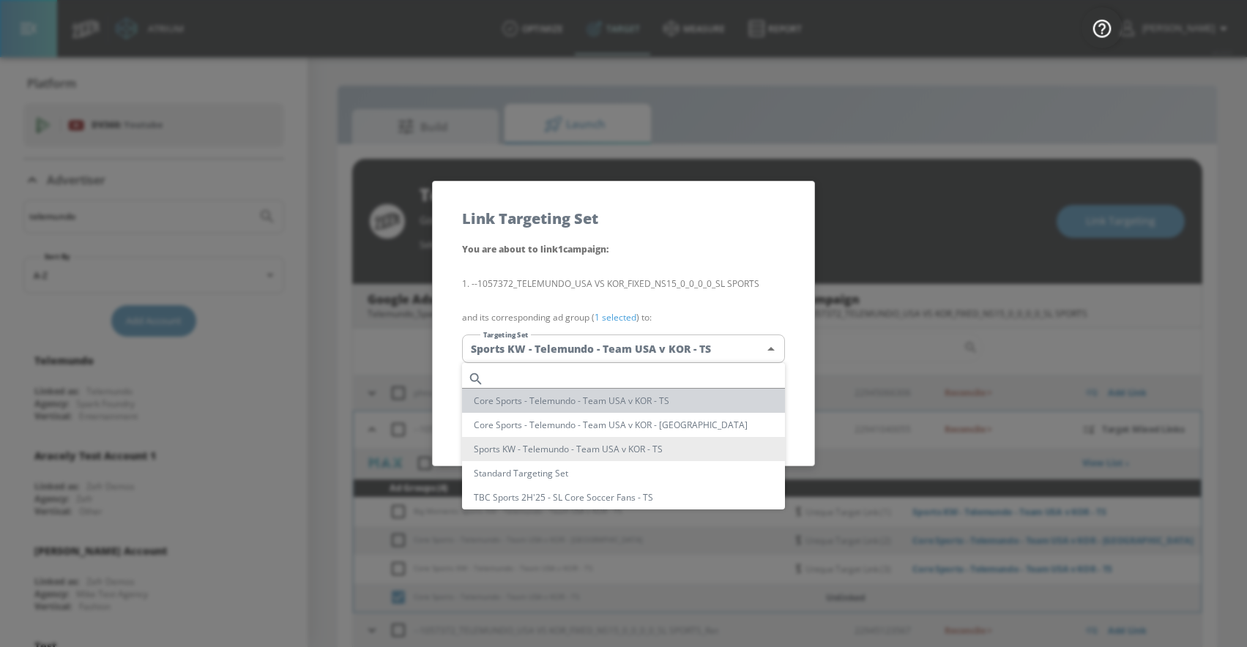
click at [548, 393] on li "Core Sports - Telemundo - Team USA v KOR - TS" at bounding box center [623, 401] width 323 height 24
type input "fbf00dc3-8fb6-4fd2-a0c9-1d3f71e8fb75"
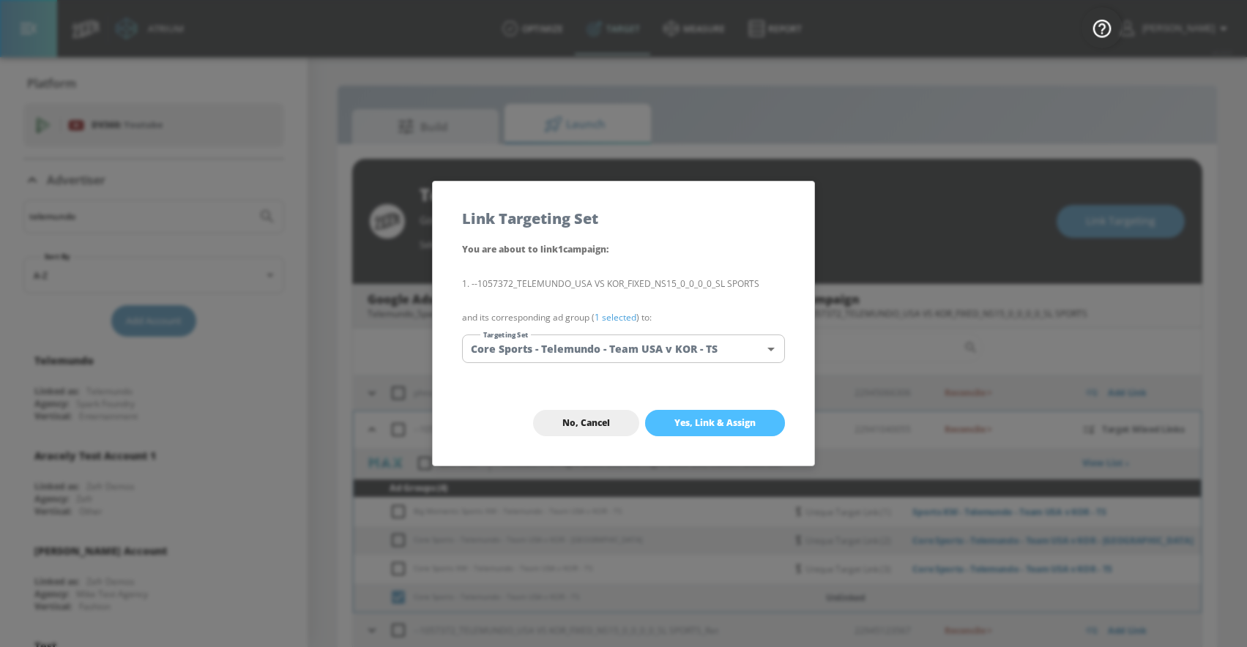
click at [681, 414] on button "Yes, Link & Assign" at bounding box center [715, 423] width 140 height 26
checkbox input "false"
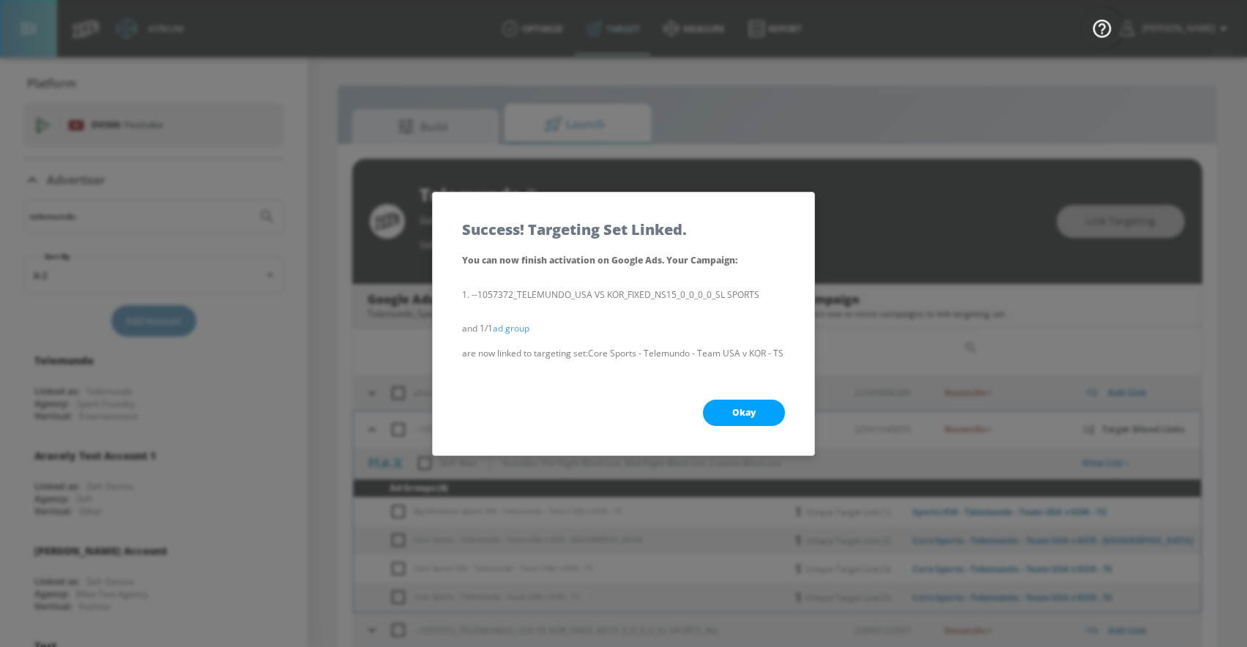
click at [727, 420] on button "Okay" at bounding box center [744, 413] width 82 height 26
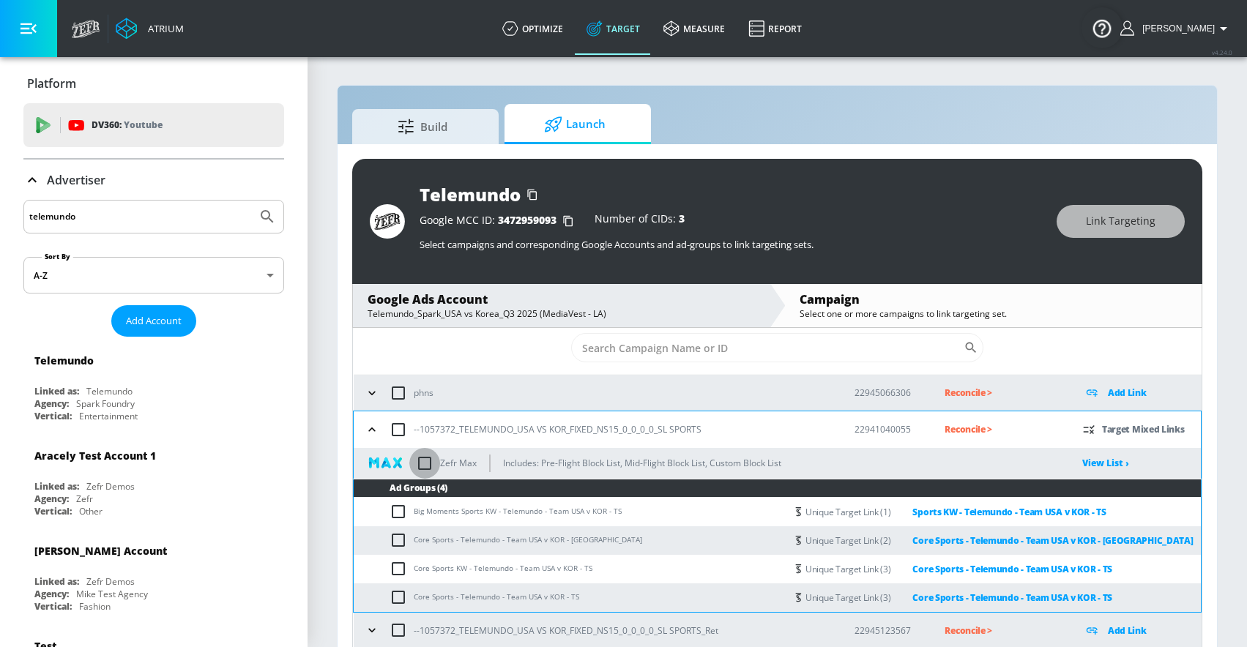
click at [426, 469] on input "checkbox" at bounding box center [424, 463] width 31 height 31
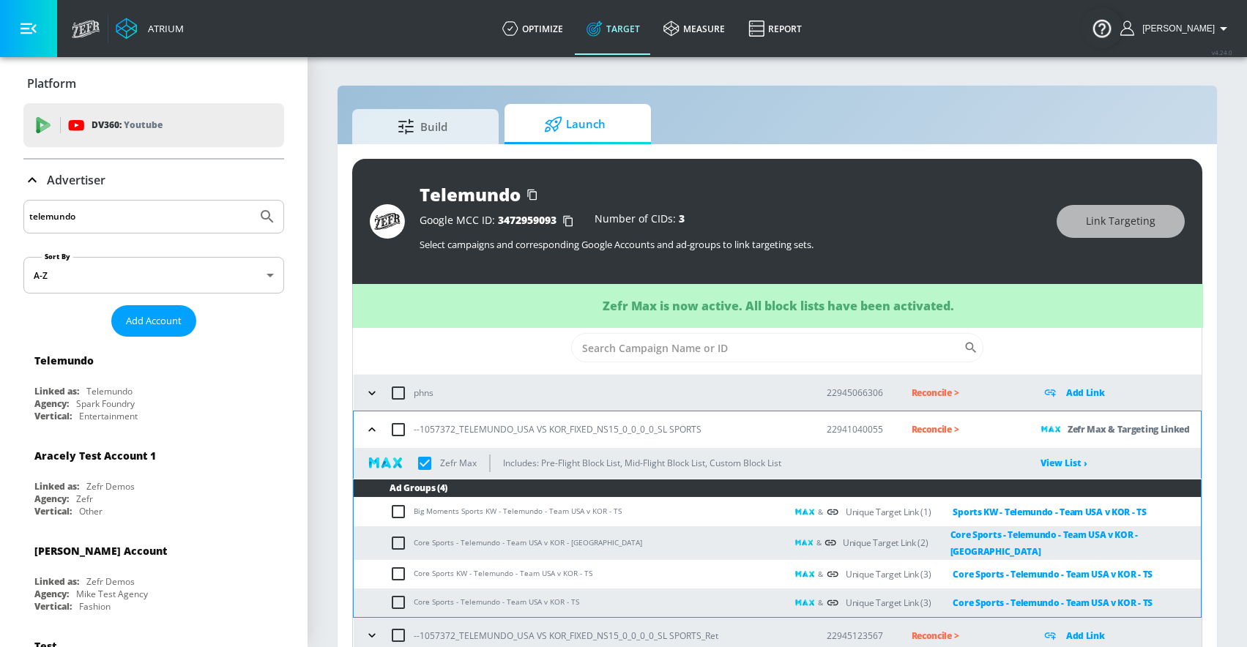
checkbox input "true"
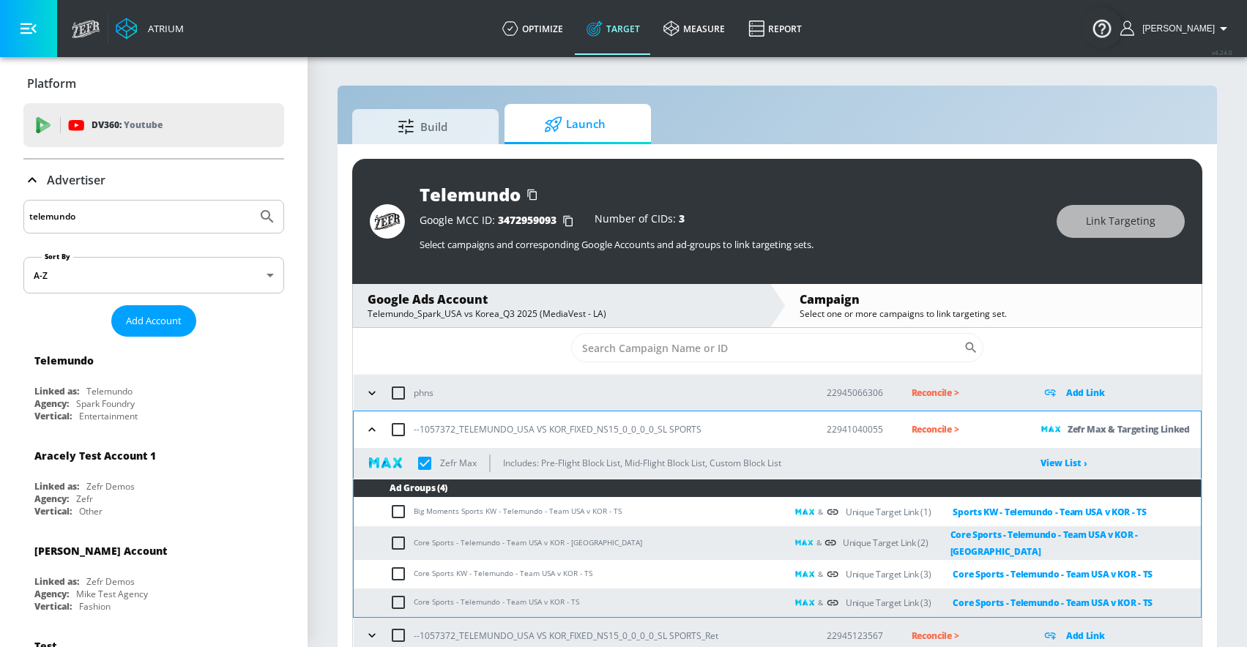
scroll to position [62, 0]
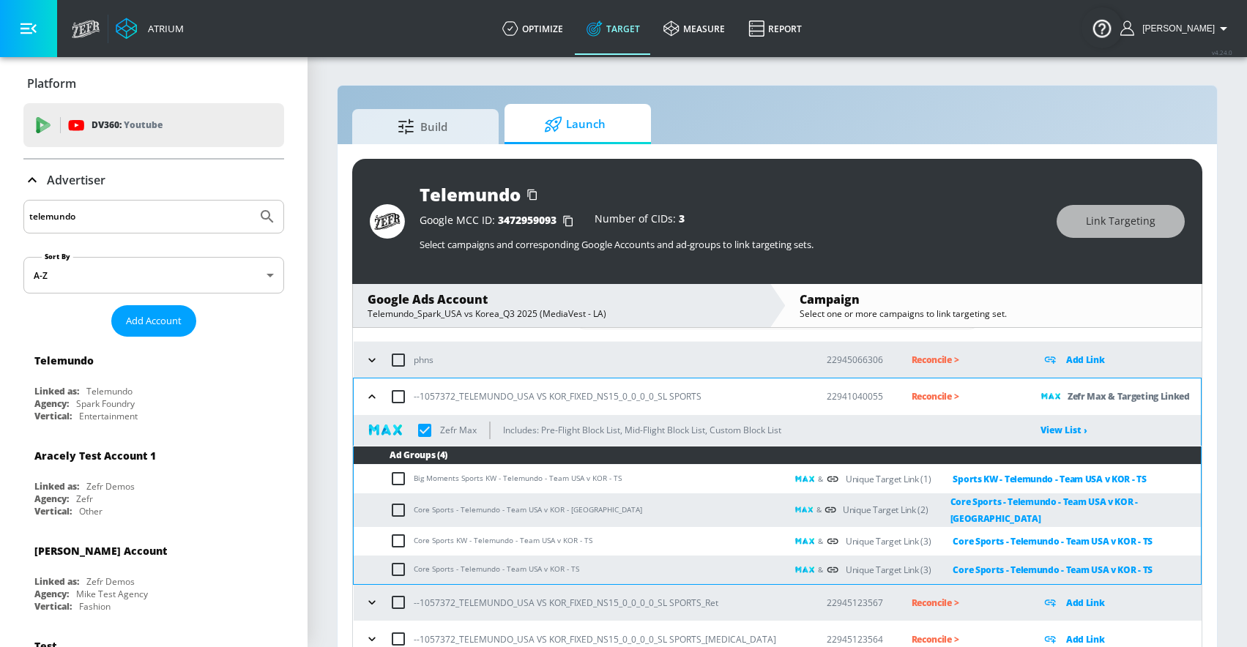
click at [365, 404] on icon "button" at bounding box center [372, 397] width 15 height 15
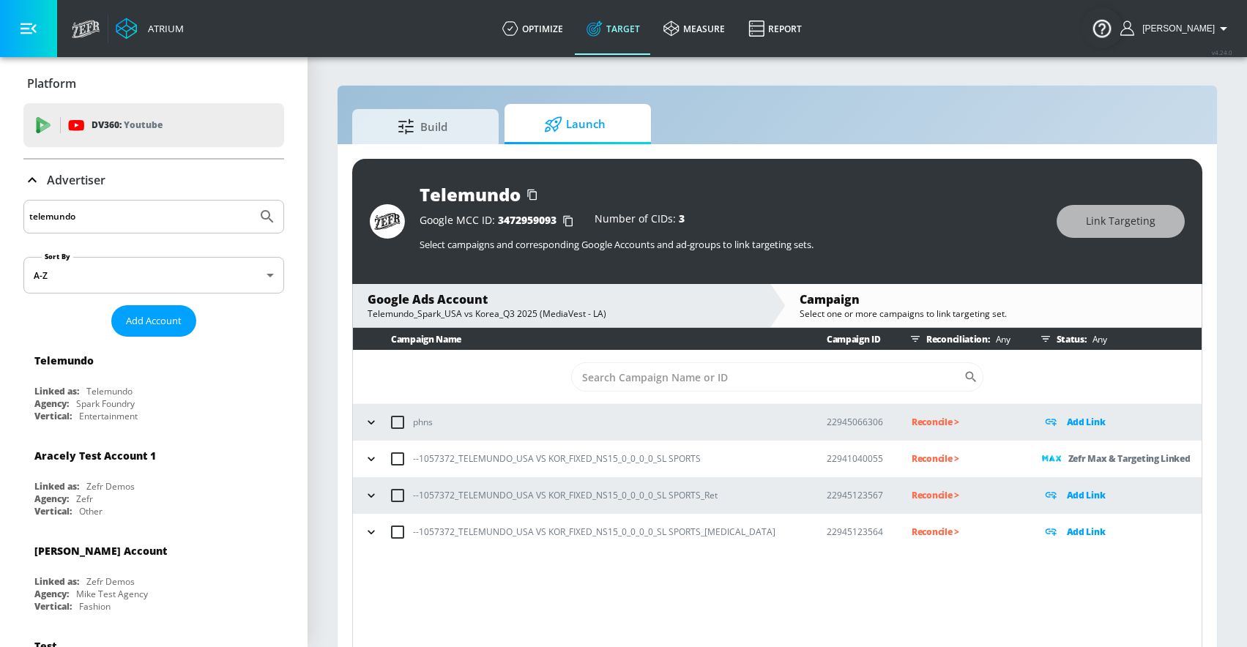
scroll to position [0, 0]
click at [373, 498] on icon "button" at bounding box center [371, 496] width 15 height 15
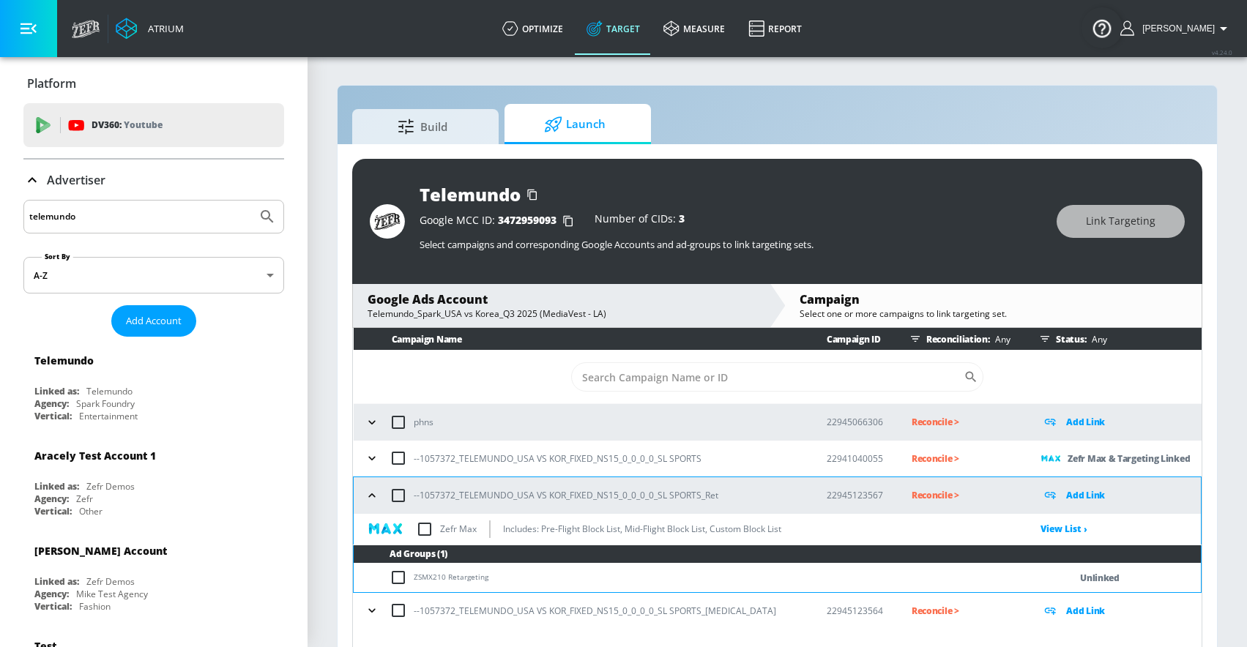
scroll to position [21, 0]
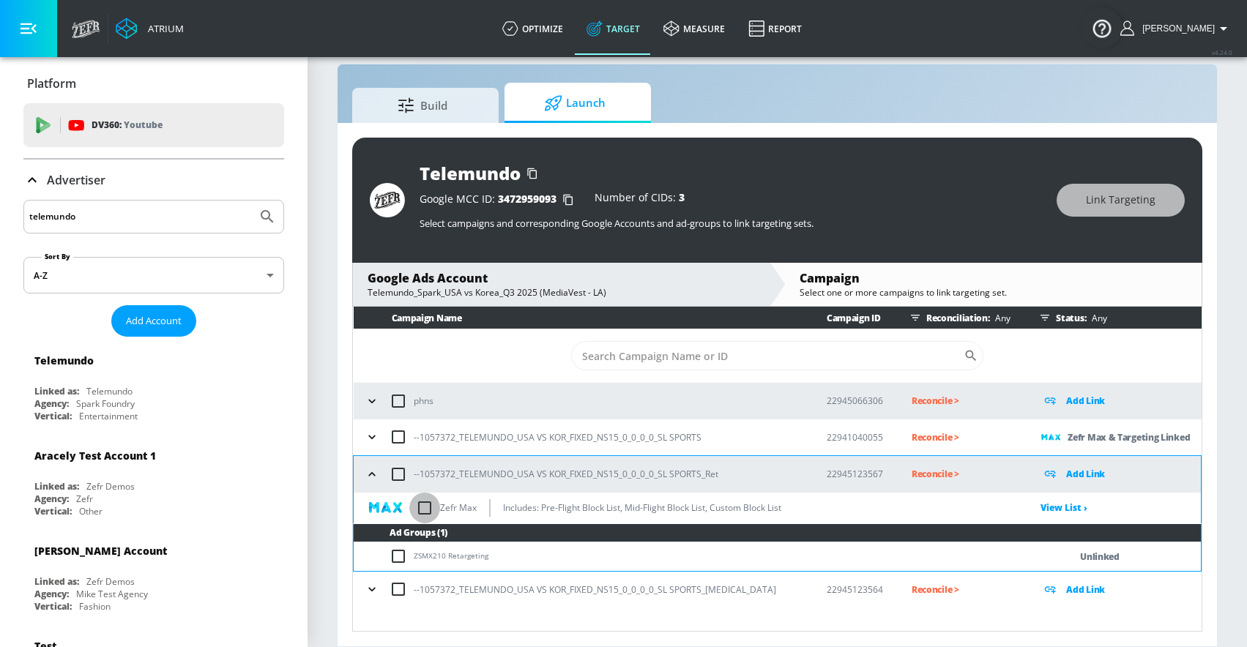
click at [426, 519] on input "checkbox" at bounding box center [424, 508] width 31 height 31
checkbox input "true"
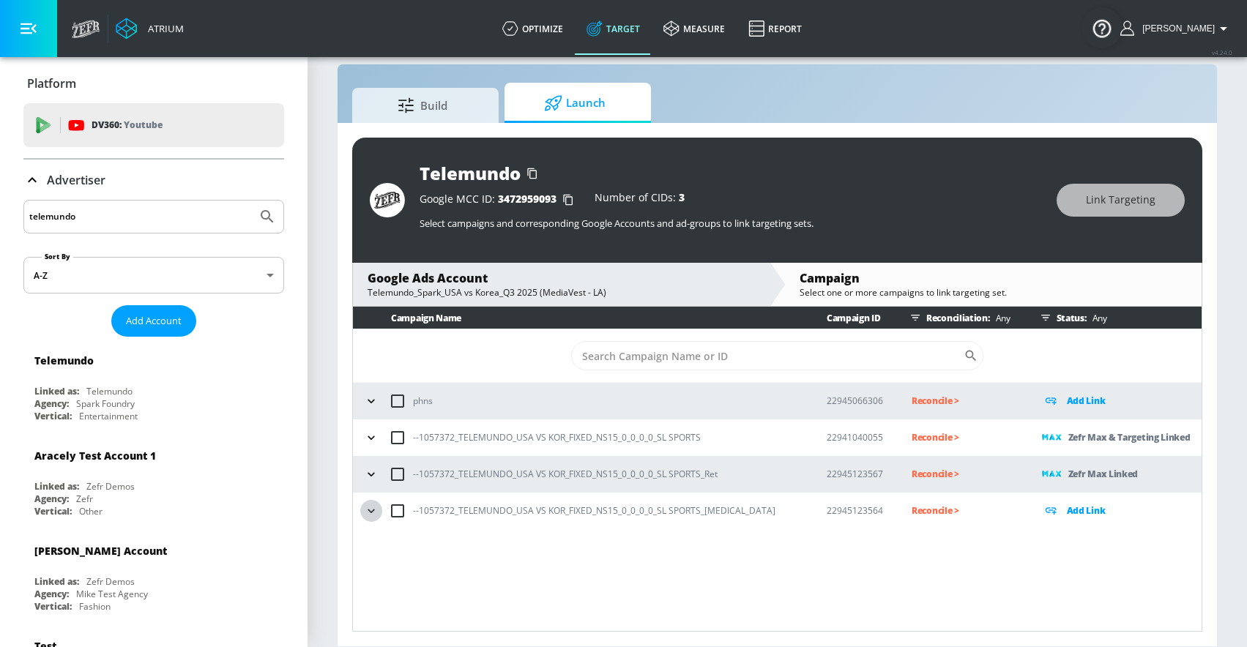
click at [364, 514] on icon "button" at bounding box center [371, 511] width 15 height 15
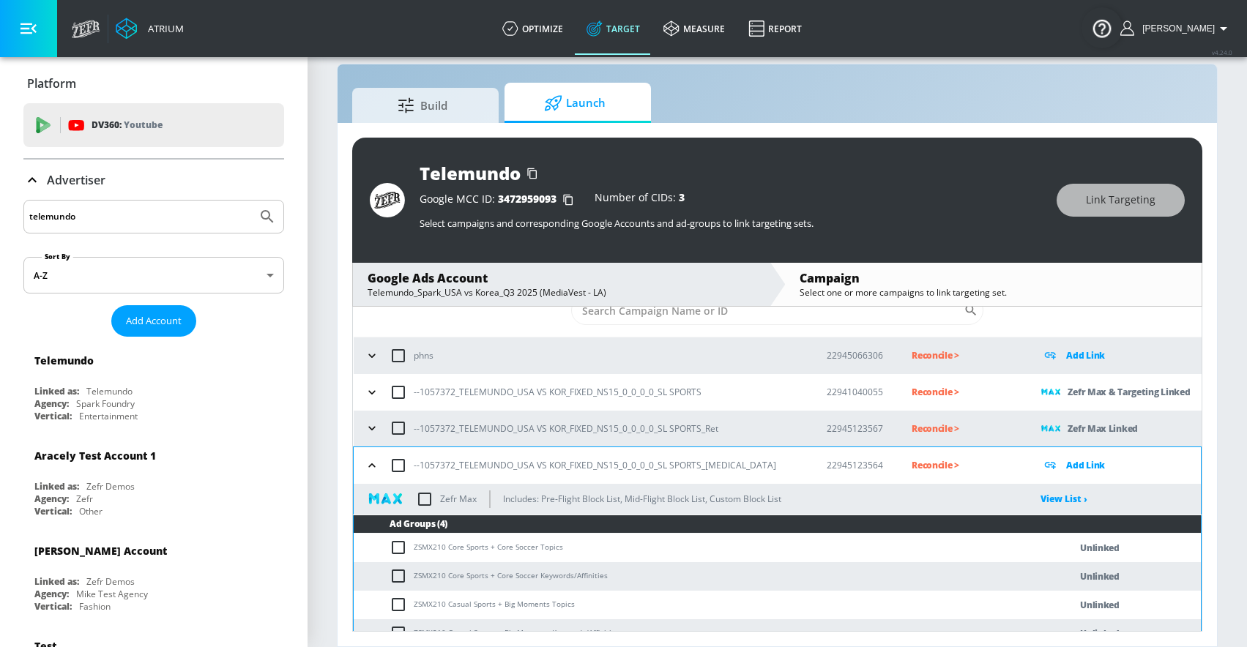
scroll to position [63, 0]
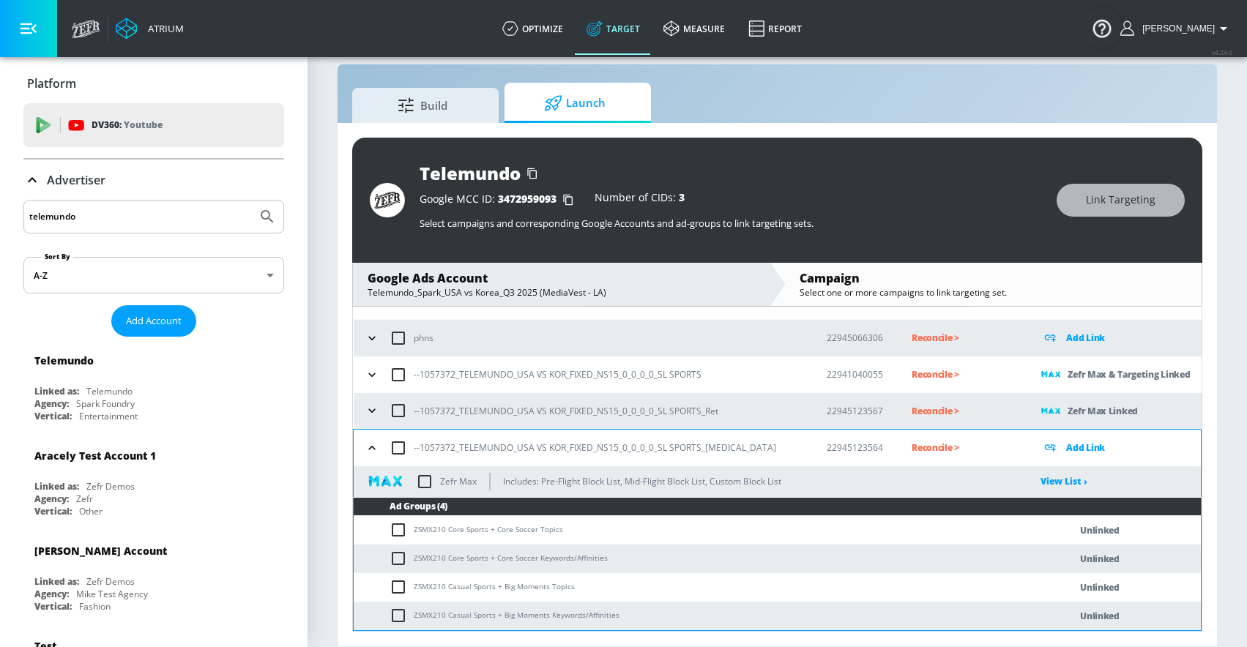
click at [434, 486] on input "checkbox" at bounding box center [424, 482] width 31 height 31
checkbox input "true"
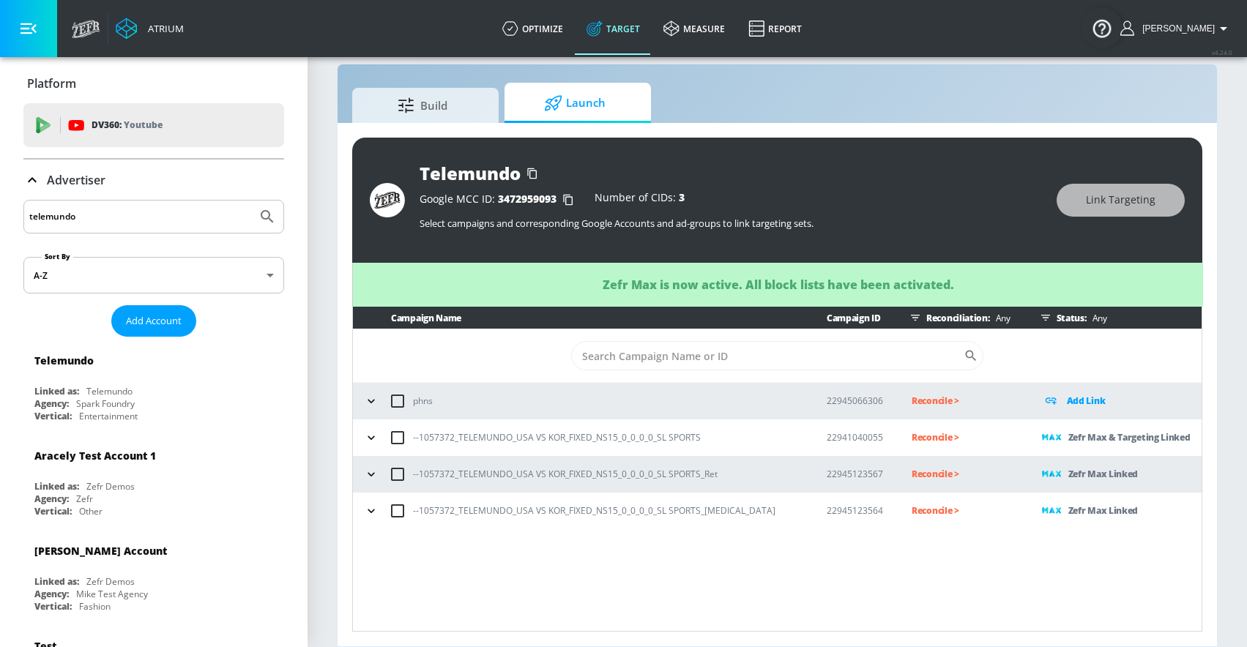
scroll to position [0, 0]
